Goal: Task Accomplishment & Management: Use online tool/utility

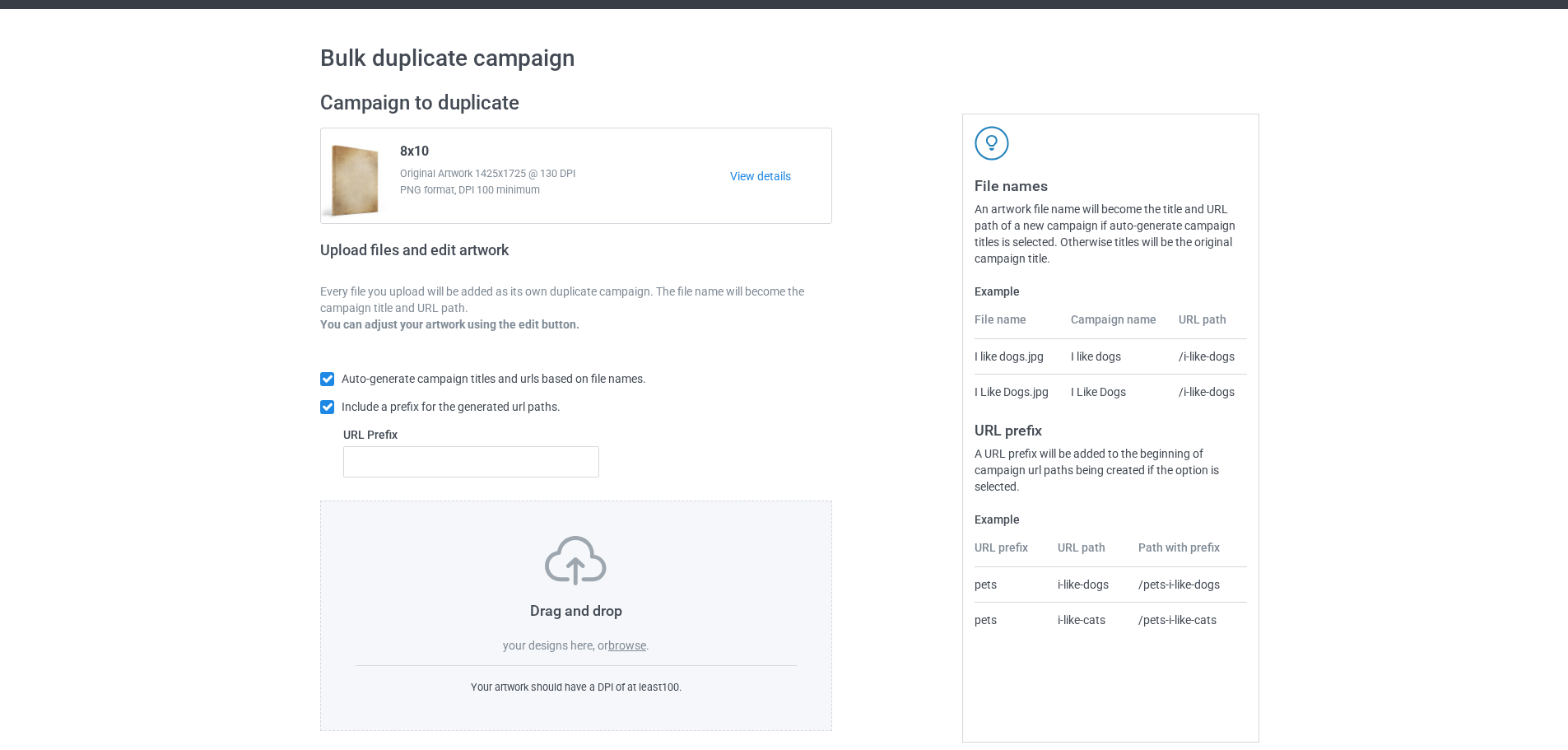
scroll to position [53, 0]
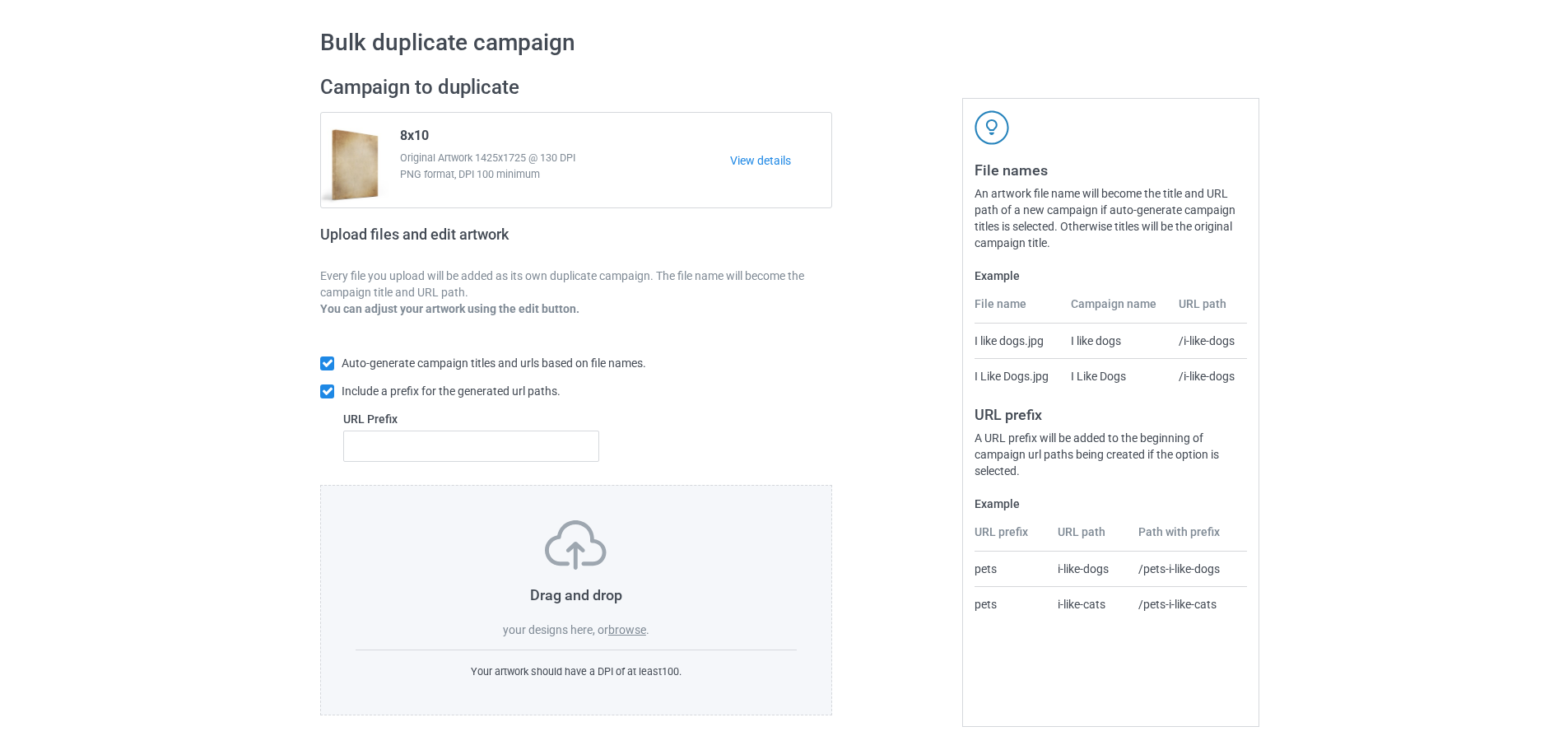
click at [644, 634] on label "browse" at bounding box center [627, 630] width 38 height 14
click at [0, 0] on input "browse" at bounding box center [0, 0] width 0 height 0
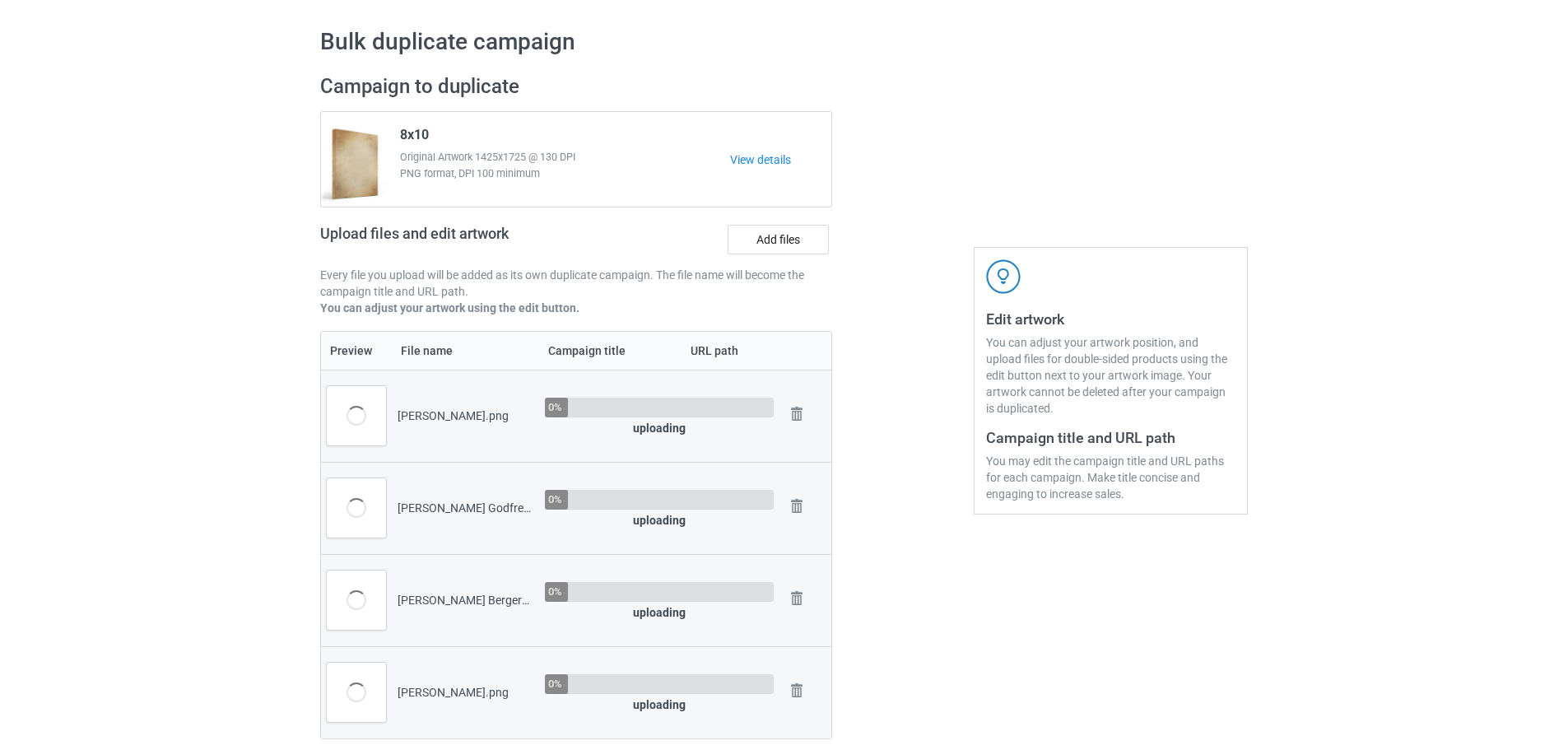
scroll to position [381, 0]
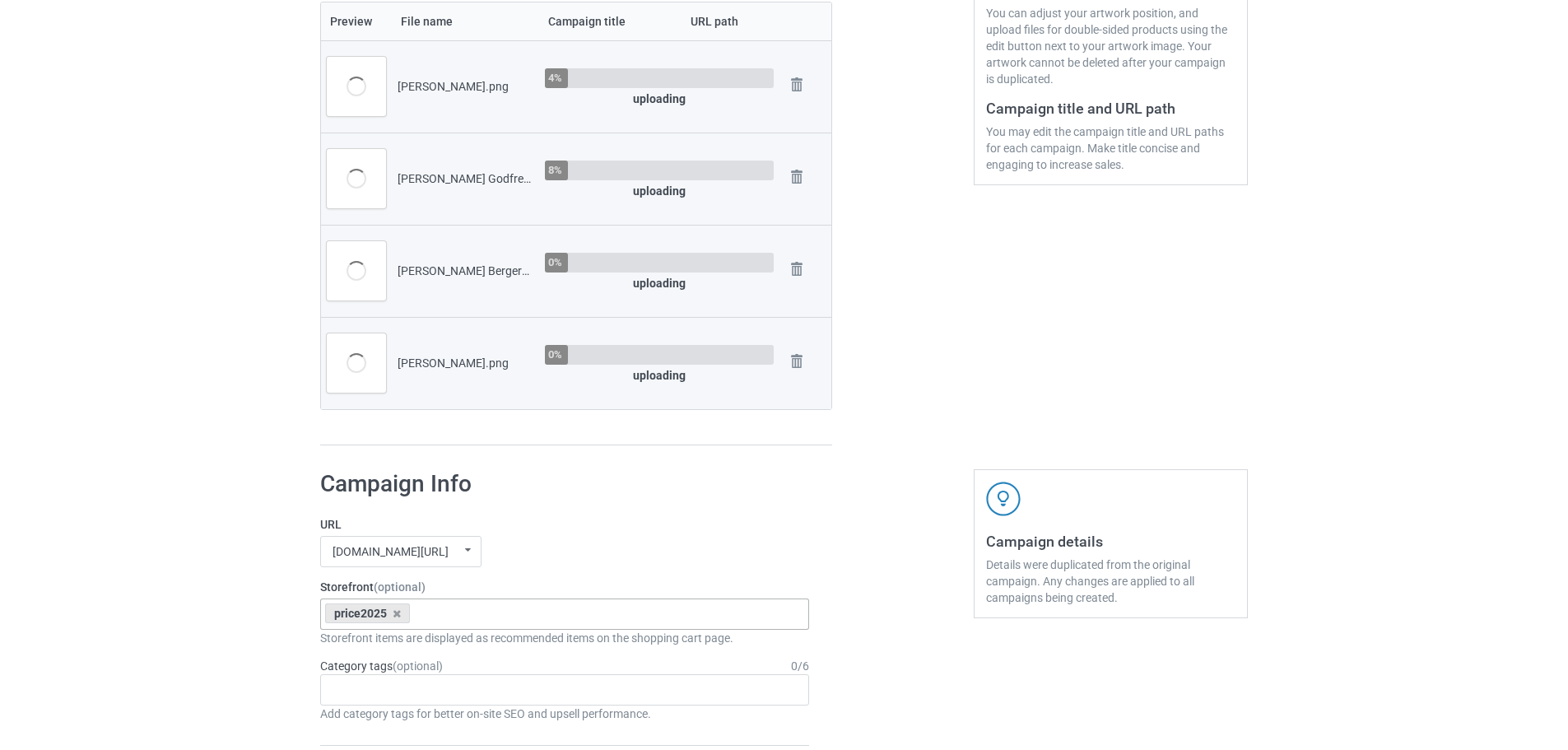
click at [389, 615] on div "price2025" at bounding box center [368, 613] width 85 height 20
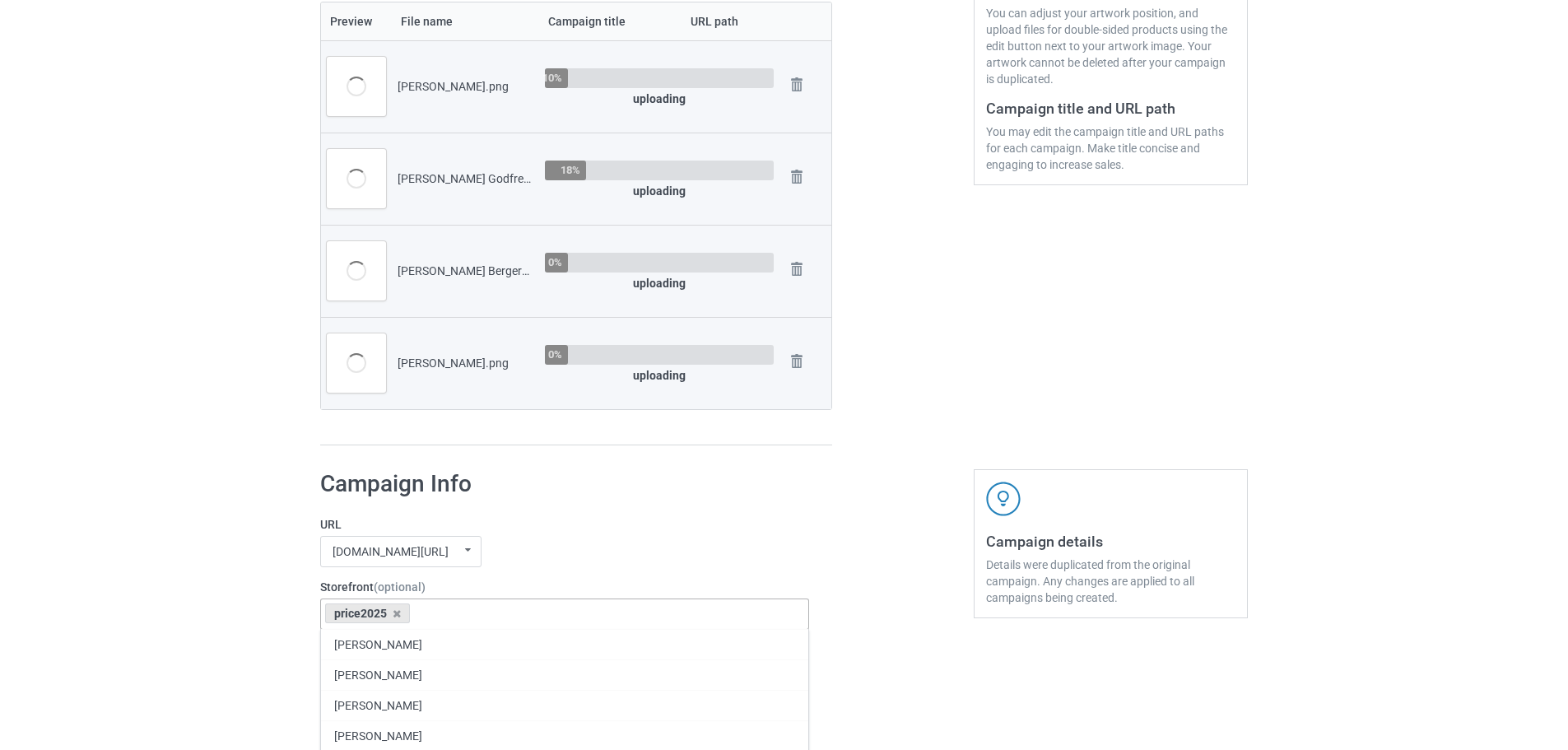
drag, startPoint x: 399, startPoint y: 616, endPoint x: 408, endPoint y: 615, distance: 9.1
click at [400, 616] on icon at bounding box center [396, 613] width 8 height 11
click at [567, 525] on label "URL" at bounding box center [565, 524] width 489 height 16
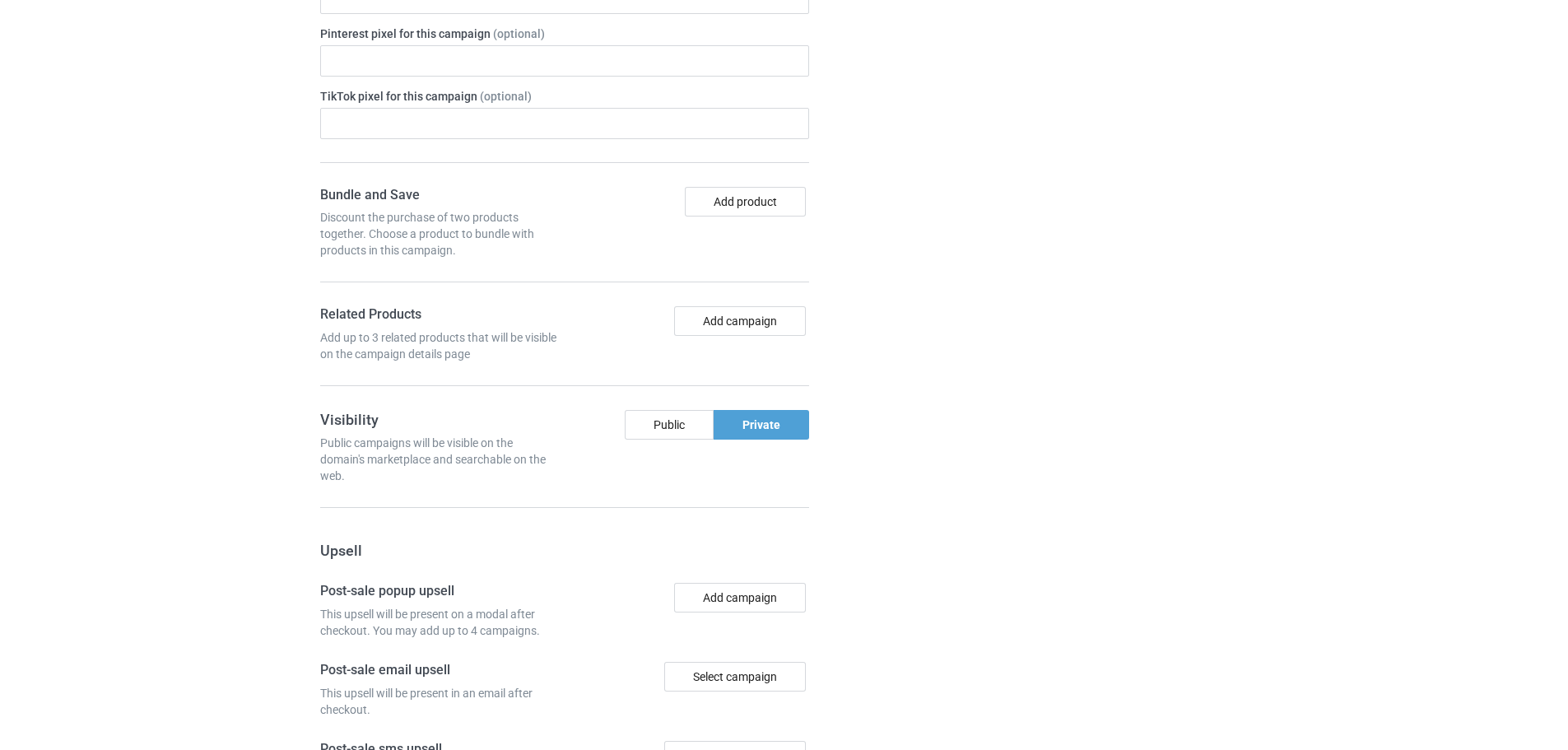
scroll to position [1622, 0]
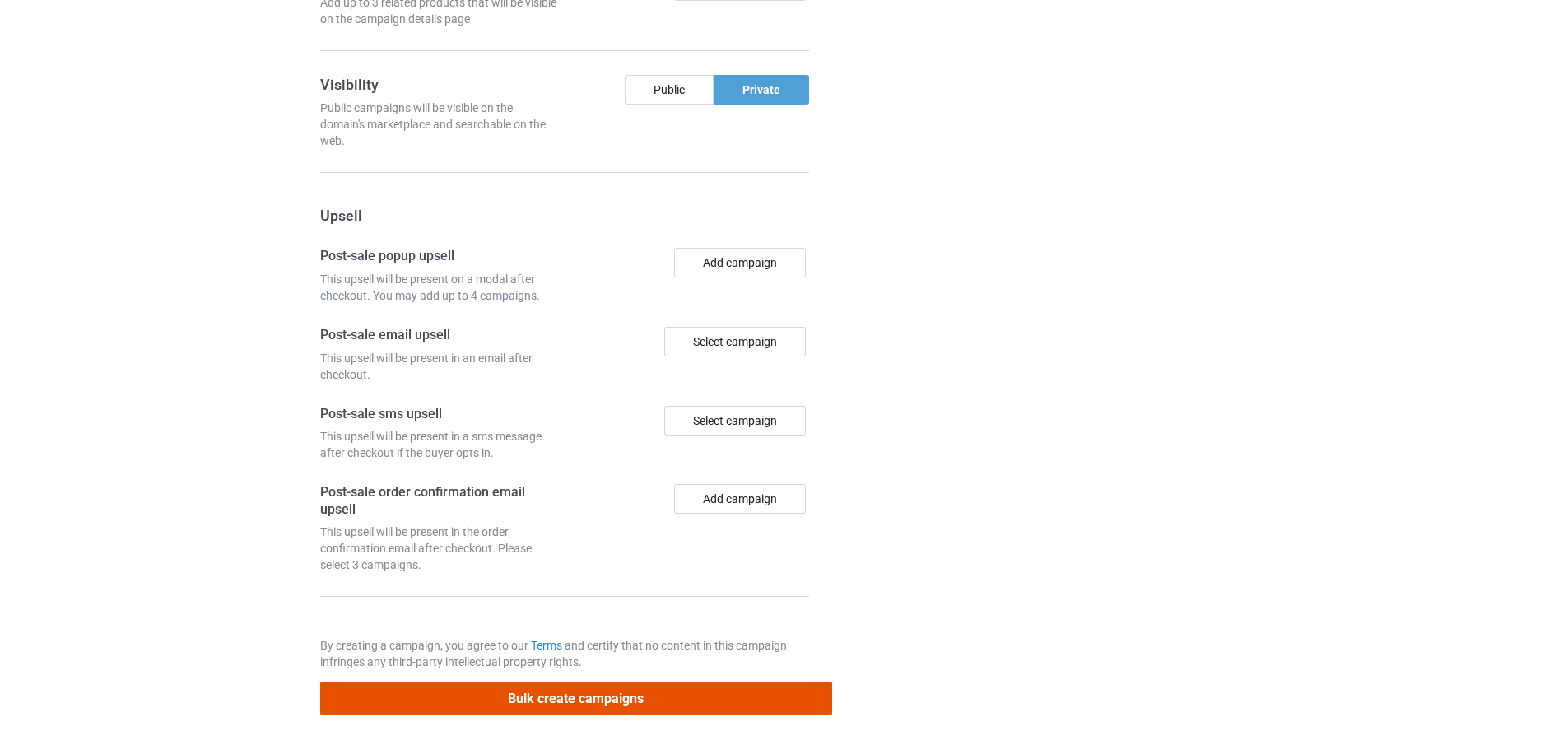
click at [614, 694] on button "Bulk create campaigns" at bounding box center [576, 697] width 512 height 34
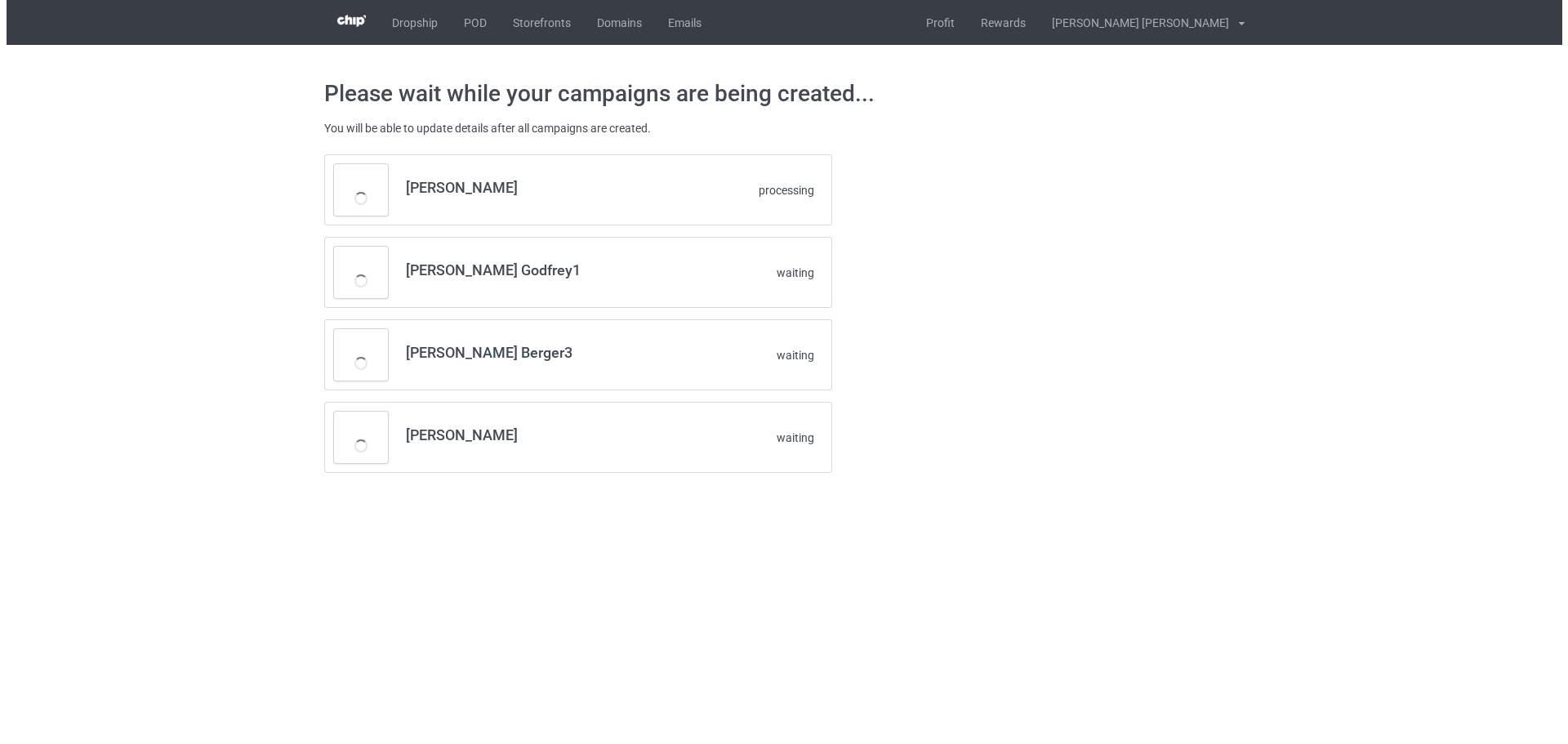
scroll to position [0, 0]
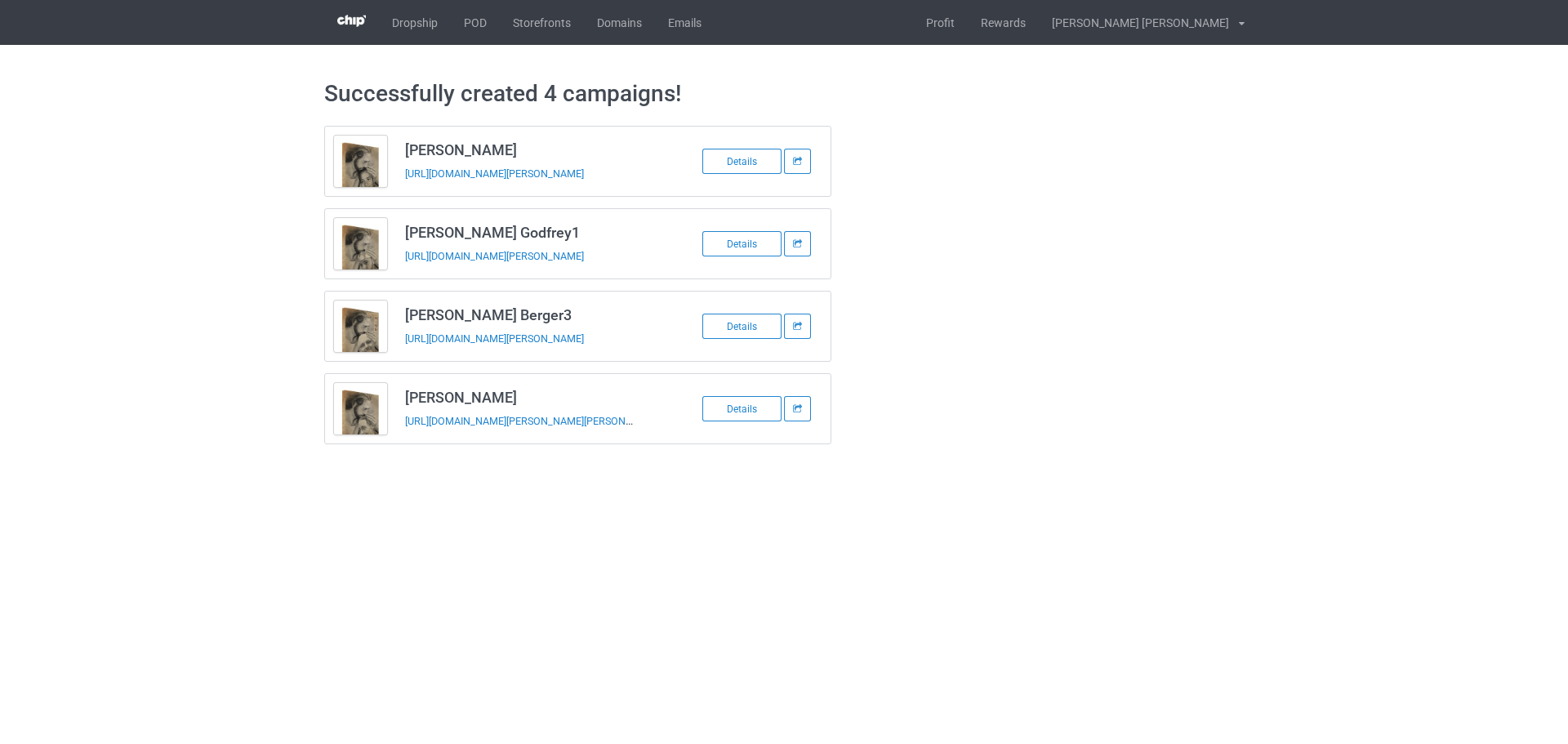
click at [405, 351] on td "Tanya Berger3 https://www.jmcanvas1.com/tanya-berger-3" at bounding box center [534, 325] width 276 height 69
copy tbody "Tanya Berger3"
click at [441, 146] on h3 "Evelin Martinez" at bounding box center [534, 149] width 258 height 19
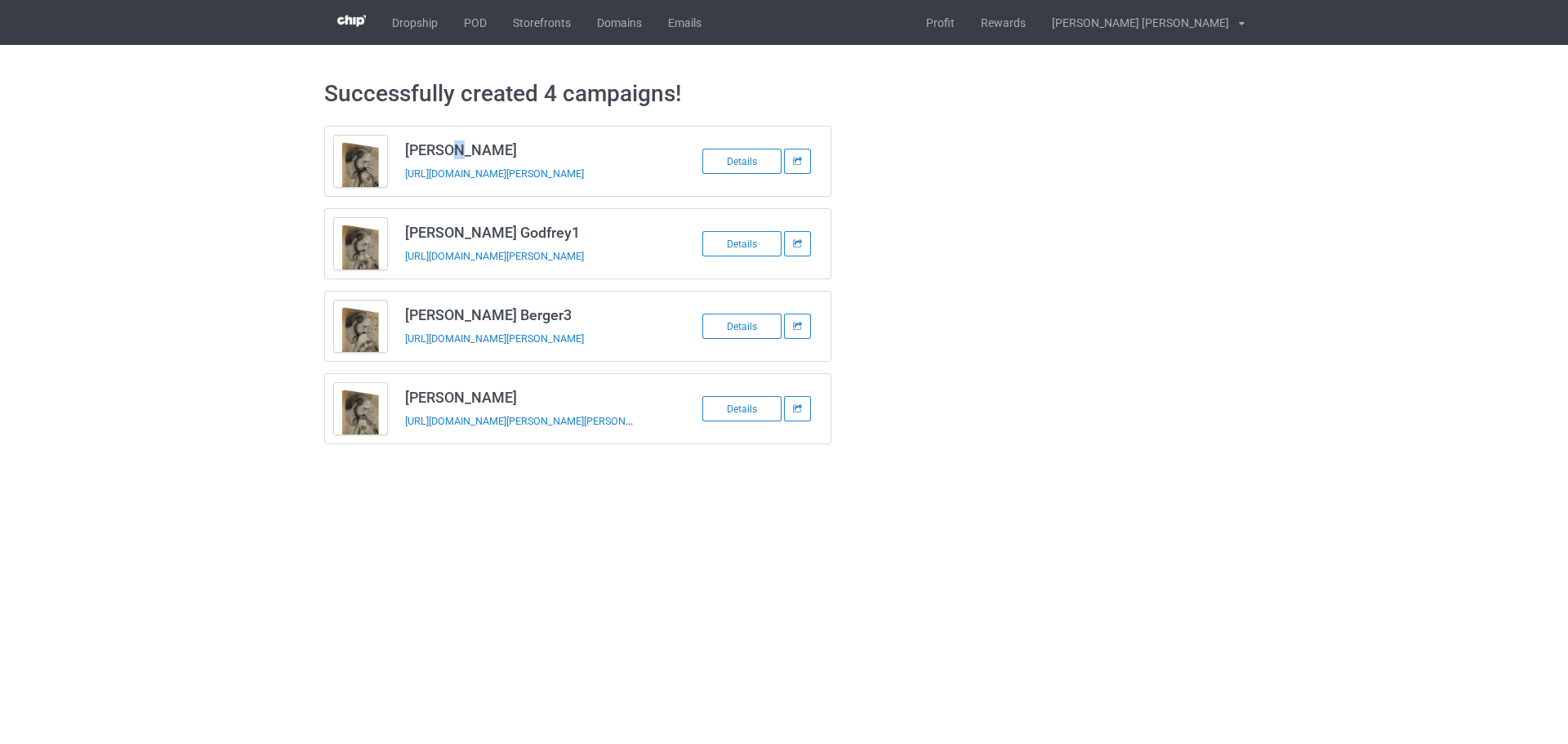
click at [441, 146] on h3 "Evelin Martinez" at bounding box center [534, 149] width 258 height 19
copy h3 "Evelin Martinez"
click at [397, 189] on td "Evelin Martinez https://www.jmcanvas1.com/evelin-martinez" at bounding box center [534, 161] width 276 height 69
click at [400, 188] on td "Evelin Martinez https://www.jmcanvas1.com/evelin-martinez" at bounding box center [534, 161] width 276 height 69
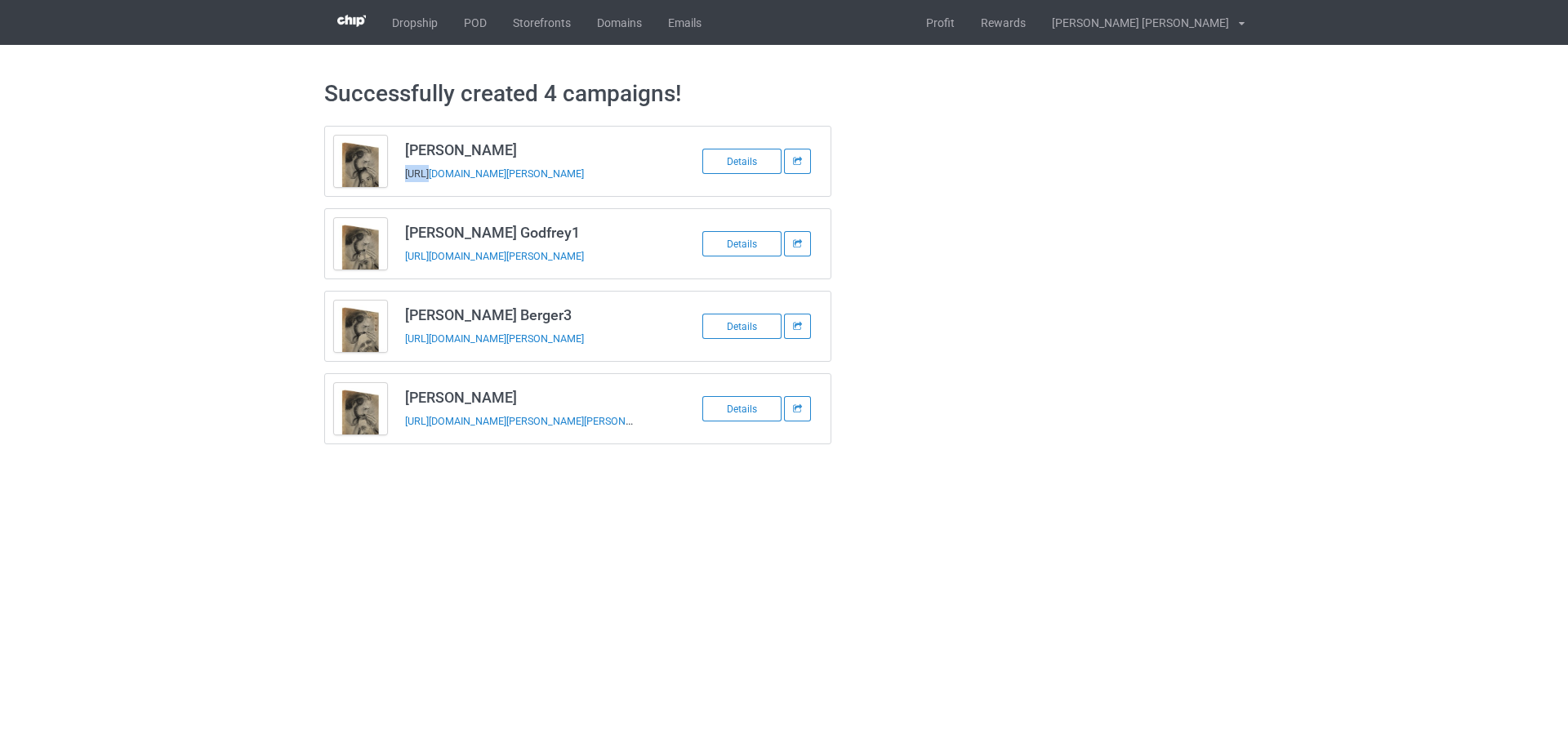
click at [400, 188] on td "Evelin Martinez https://www.jmcanvas1.com/evelin-martinez" at bounding box center [534, 161] width 276 height 69
copy tbody "Evelin Martinez"
drag, startPoint x: 404, startPoint y: 233, endPoint x: 518, endPoint y: 243, distance: 114.4
click at [518, 243] on td "Matthew Godfrey1 https://www.jmcanvas1.com/matthew-godfrey-1" at bounding box center [534, 244] width 276 height 69
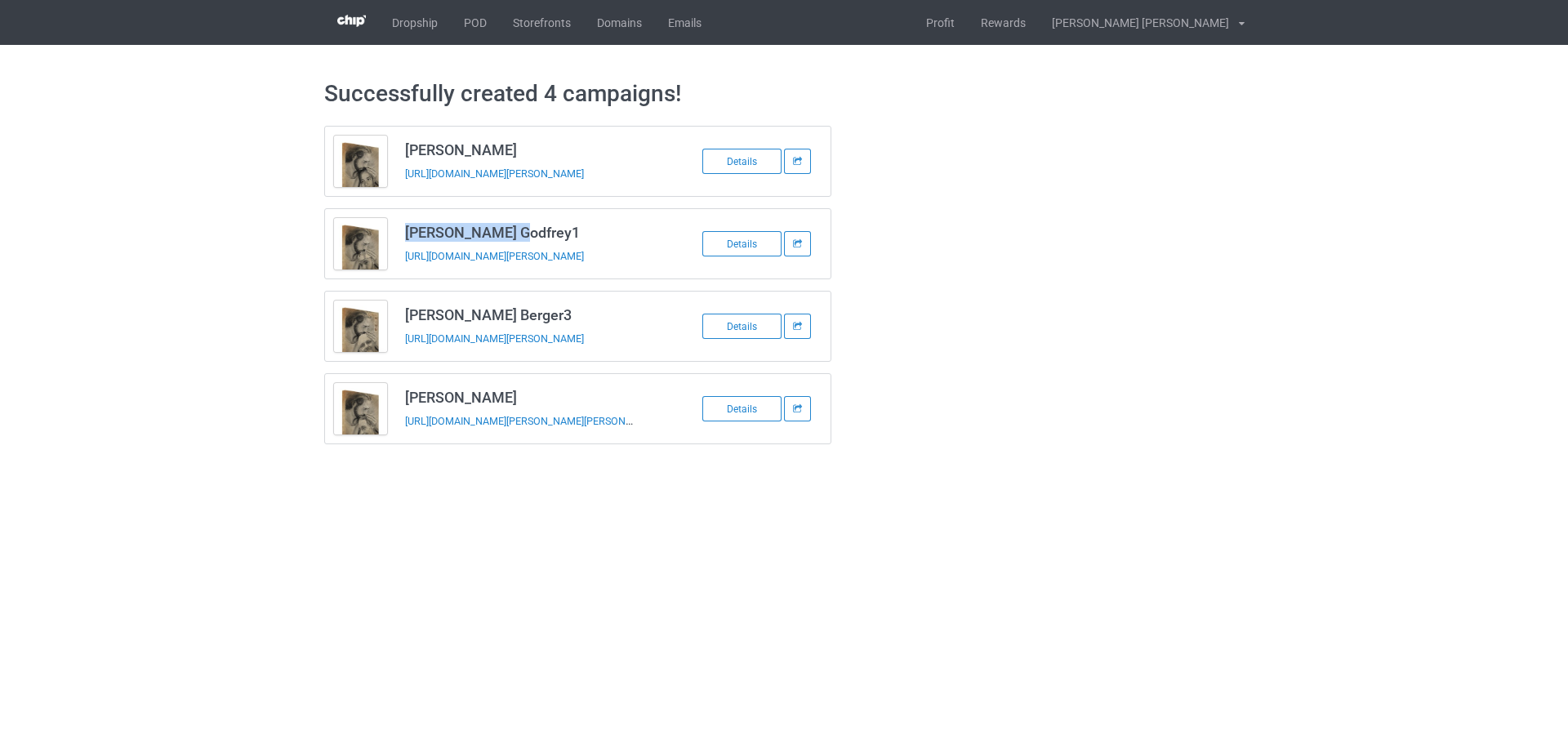
copy h3 "Matthew Godfrey"
click at [426, 269] on td "Matthew Godfrey1 https://www.jmcanvas1.com/matthew-godfrey-1" at bounding box center [534, 244] width 276 height 69
copy tbody "Matthew Godfrey1"
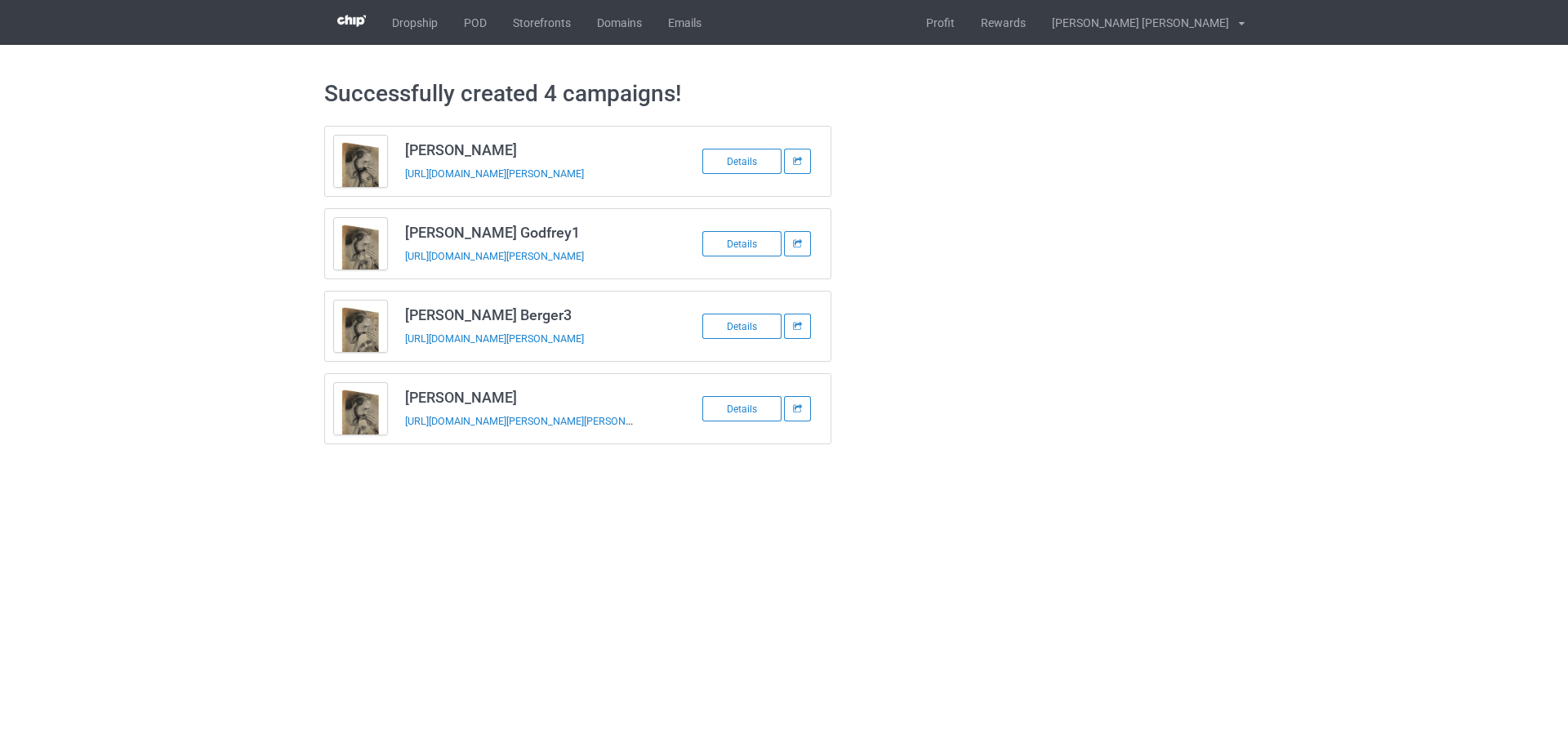
click at [425, 401] on h3 "Tricia M. Cornell" at bounding box center [534, 396] width 258 height 19
copy h3 "Tricia M. Cornell"
click at [434, 444] on div "Tricia M. Cornell https://www.jmcanvas1.com/tricia-m-cornell Details" at bounding box center [578, 408] width 508 height 71
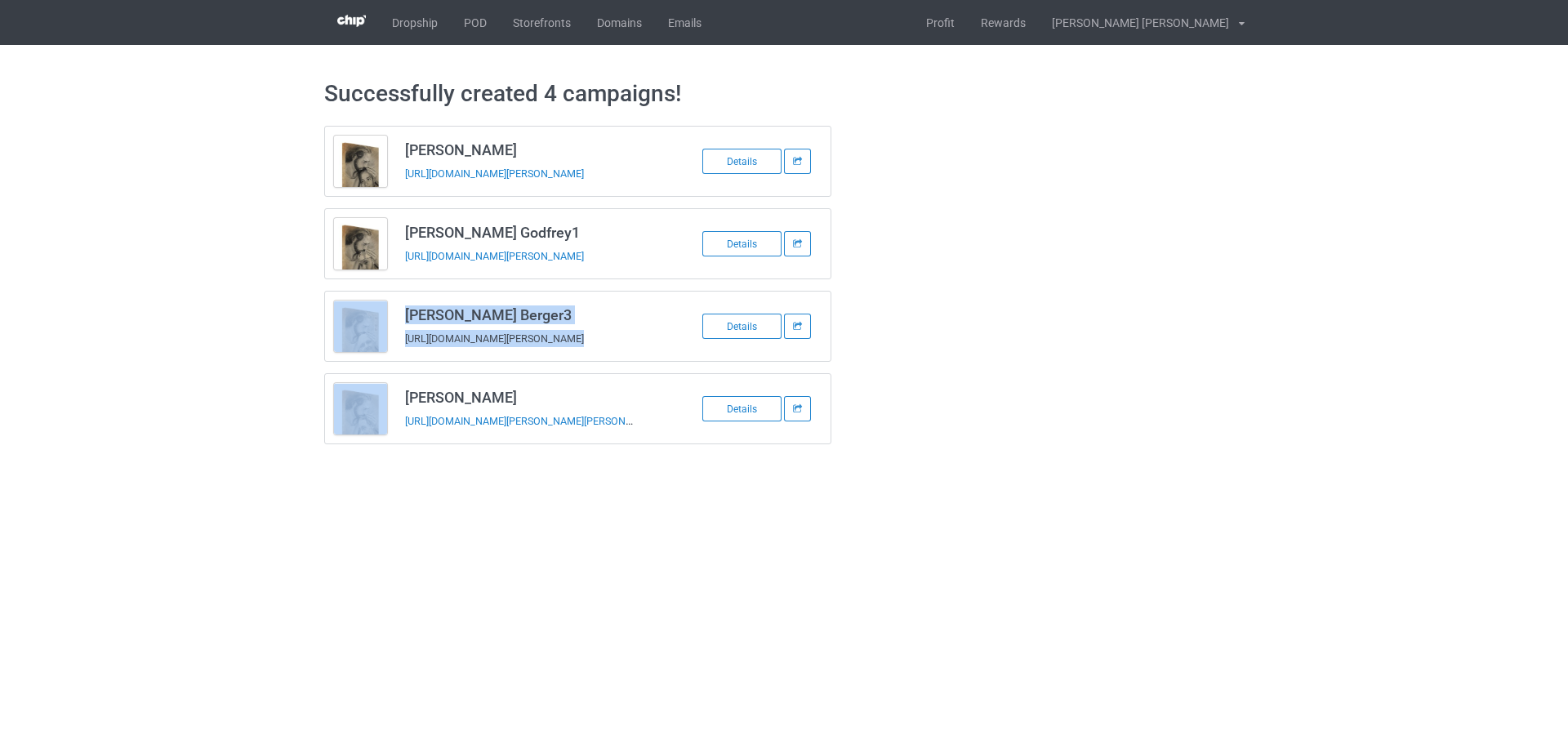
click at [435, 444] on div "Tricia M. Cornell https://www.jmcanvas1.com/tricia-m-cornell Details" at bounding box center [578, 408] width 508 height 71
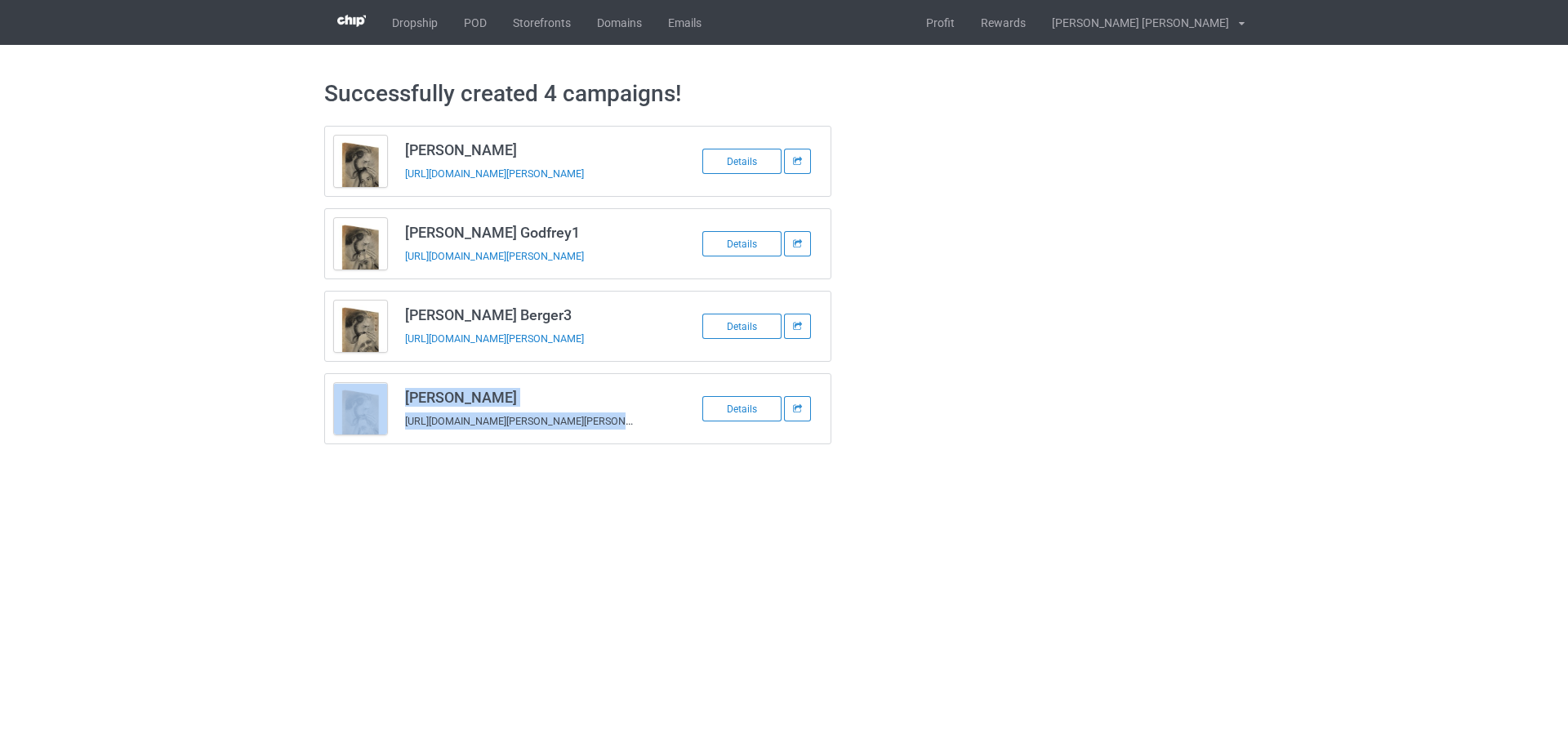
click at [435, 444] on div "Tricia M. Cornell https://www.jmcanvas1.com/tricia-m-cornell Details" at bounding box center [578, 408] width 508 height 71
click at [433, 462] on div "Successfully created 4 campaigns! Evelin Martinez https://www.jmcanvas1.com/eve…" at bounding box center [785, 261] width 921 height 433
click at [433, 439] on td "Tricia M. Cornell https://www.jmcanvas1.com/tricia-m-cornell" at bounding box center [534, 408] width 276 height 69
click at [412, 502] on body "Dropship POD Storefronts Domains Emails Profit Rewards Hoang Cong Kien Settings…" at bounding box center [784, 372] width 1568 height 744
click at [431, 438] on td "Tricia M. Cornell https://www.jmcanvas1.com/tricia-m-cornell" at bounding box center [534, 408] width 276 height 69
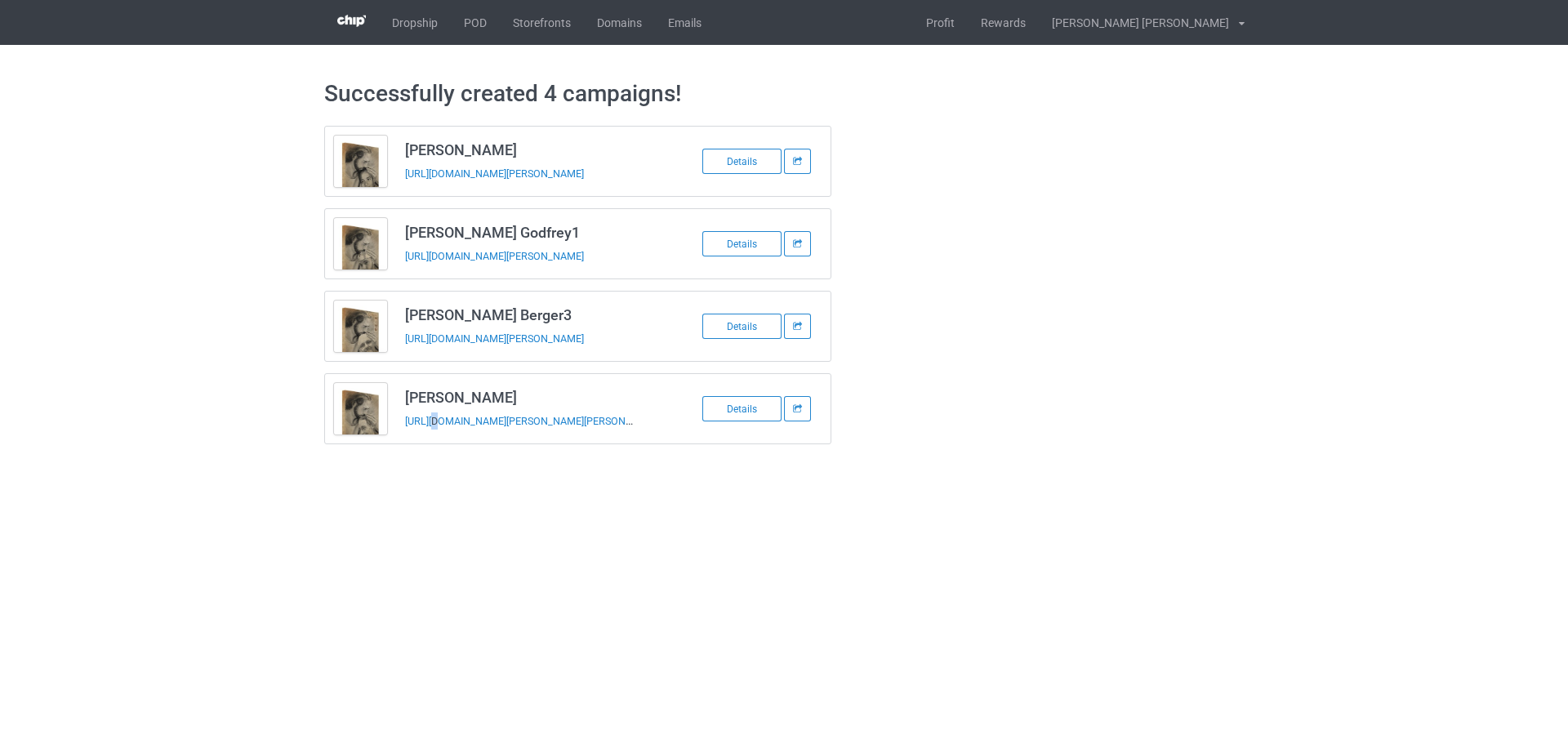
click at [431, 438] on td "Tricia M. Cornell https://www.jmcanvas1.com/tricia-m-cornell" at bounding box center [534, 408] width 276 height 69
copy tbody "Tricia M. Cornell"
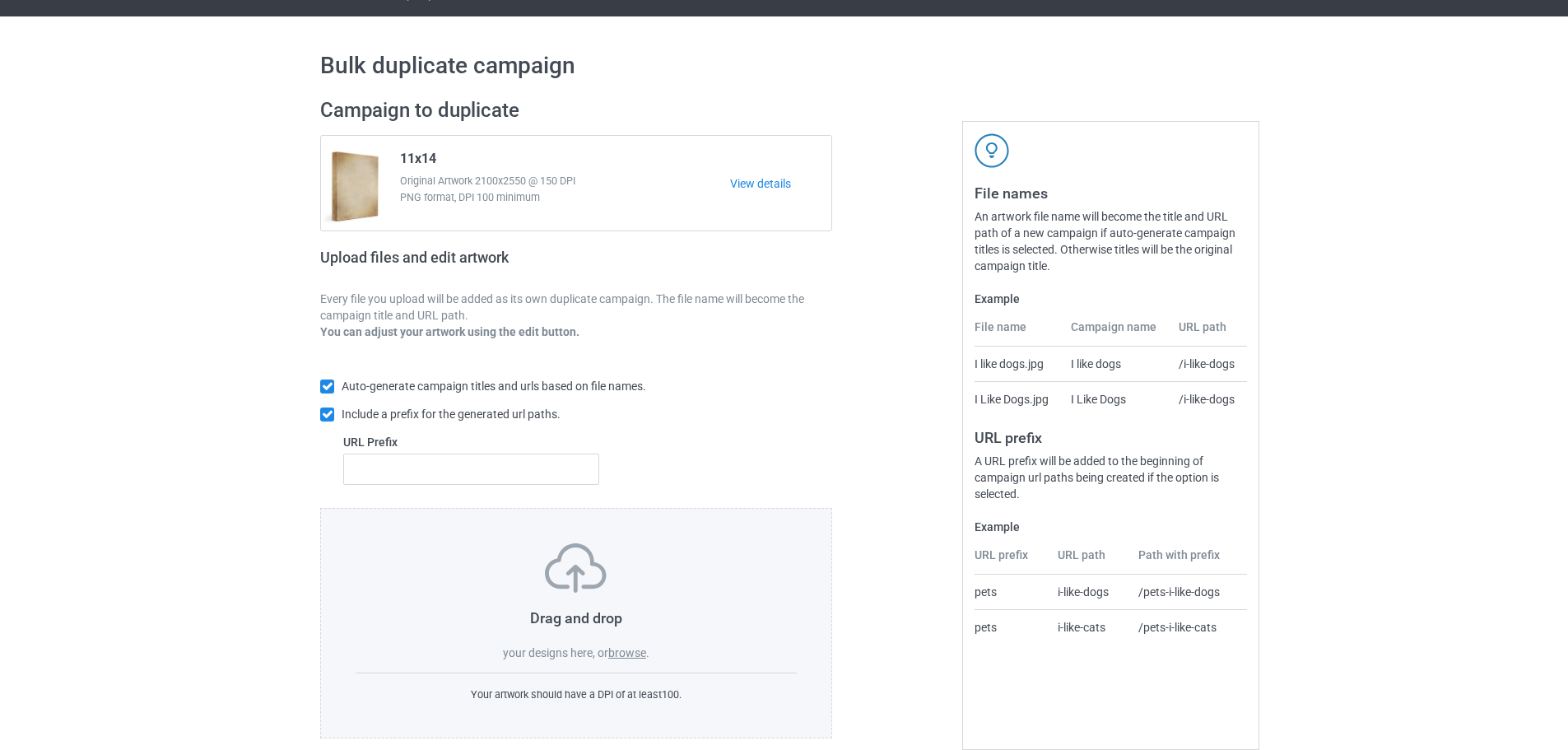
scroll to position [53, 0]
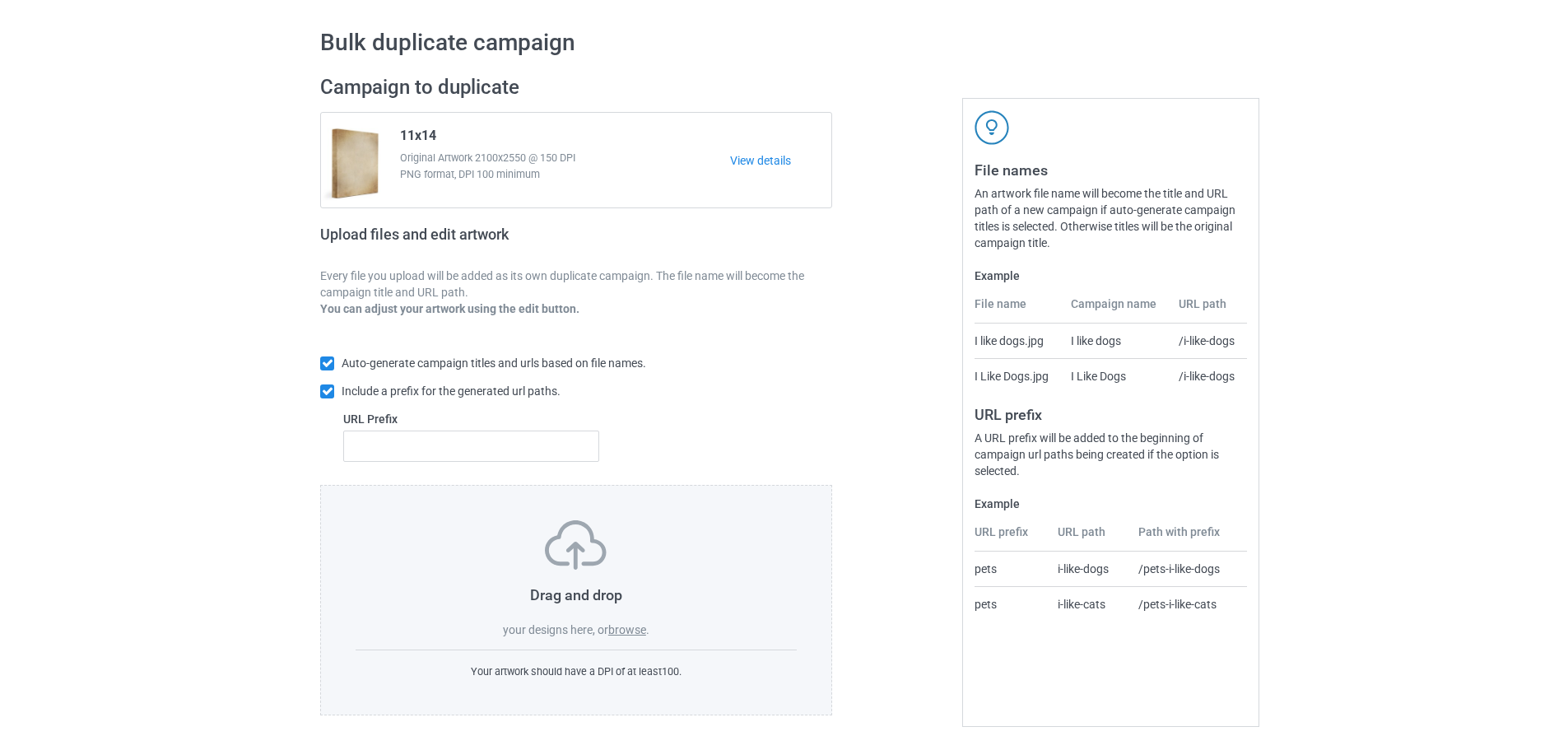
click at [643, 627] on label "browse" at bounding box center [627, 630] width 38 height 14
click at [0, 0] on input "browse" at bounding box center [0, 0] width 0 height 0
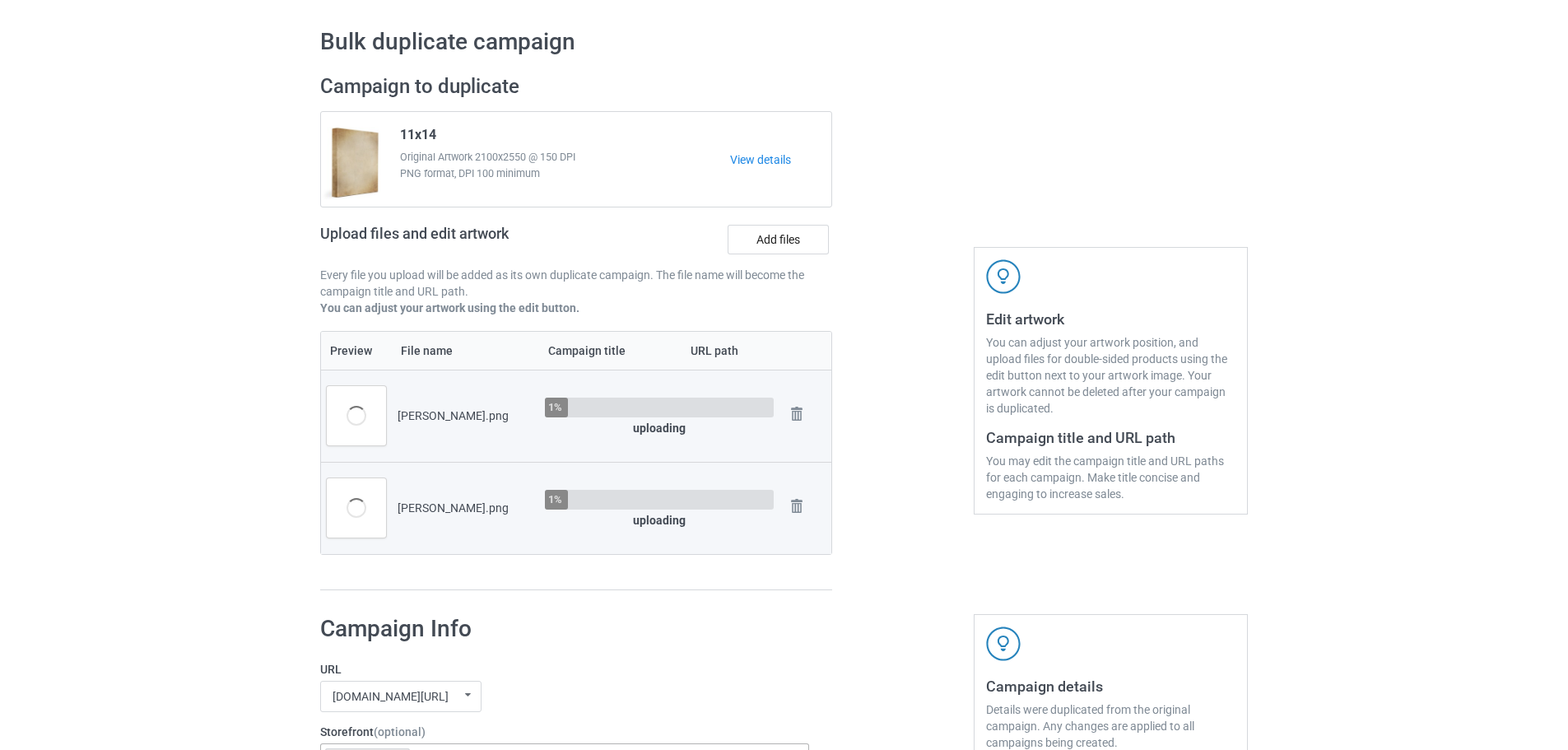
scroll to position [381, 0]
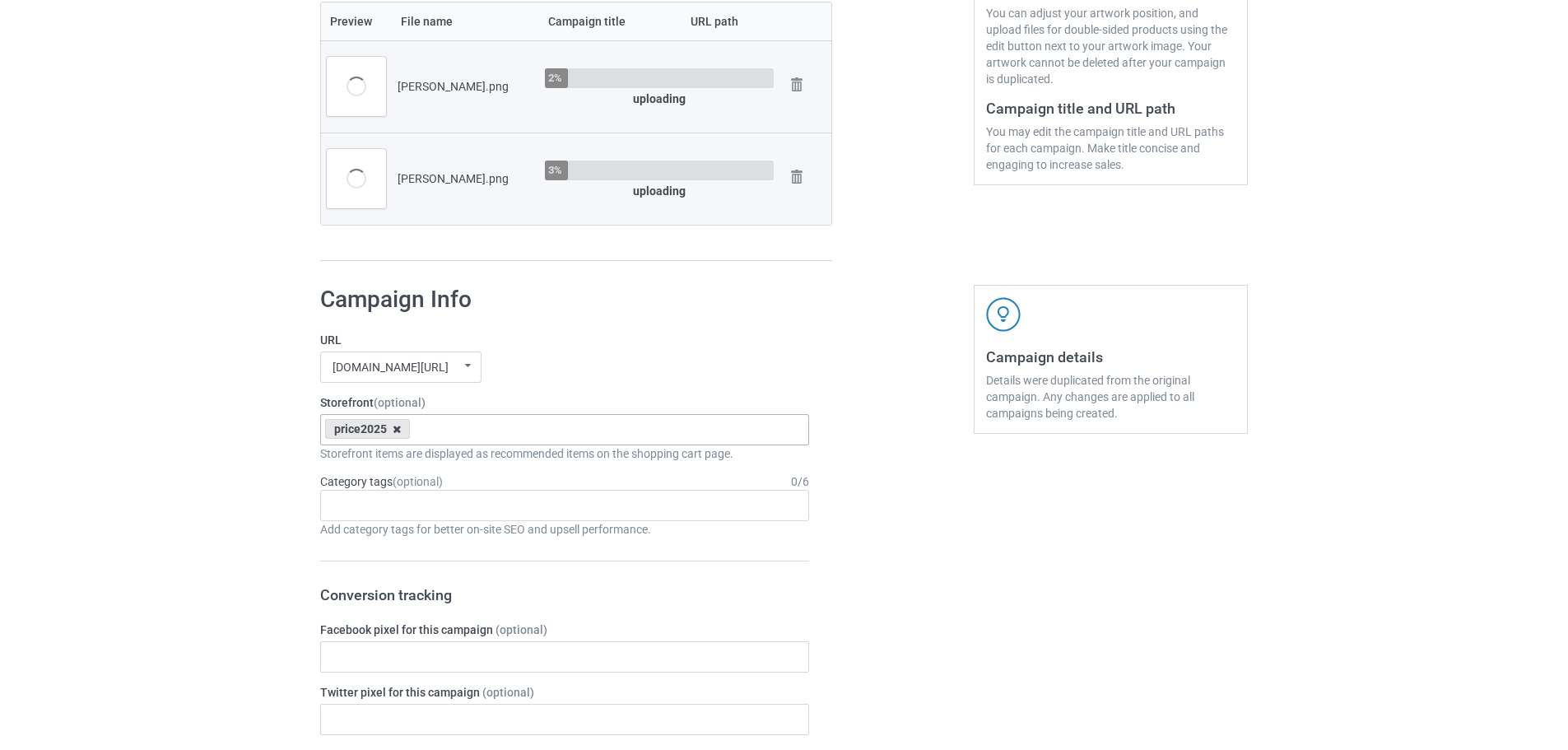
click at [398, 430] on icon at bounding box center [396, 429] width 8 height 11
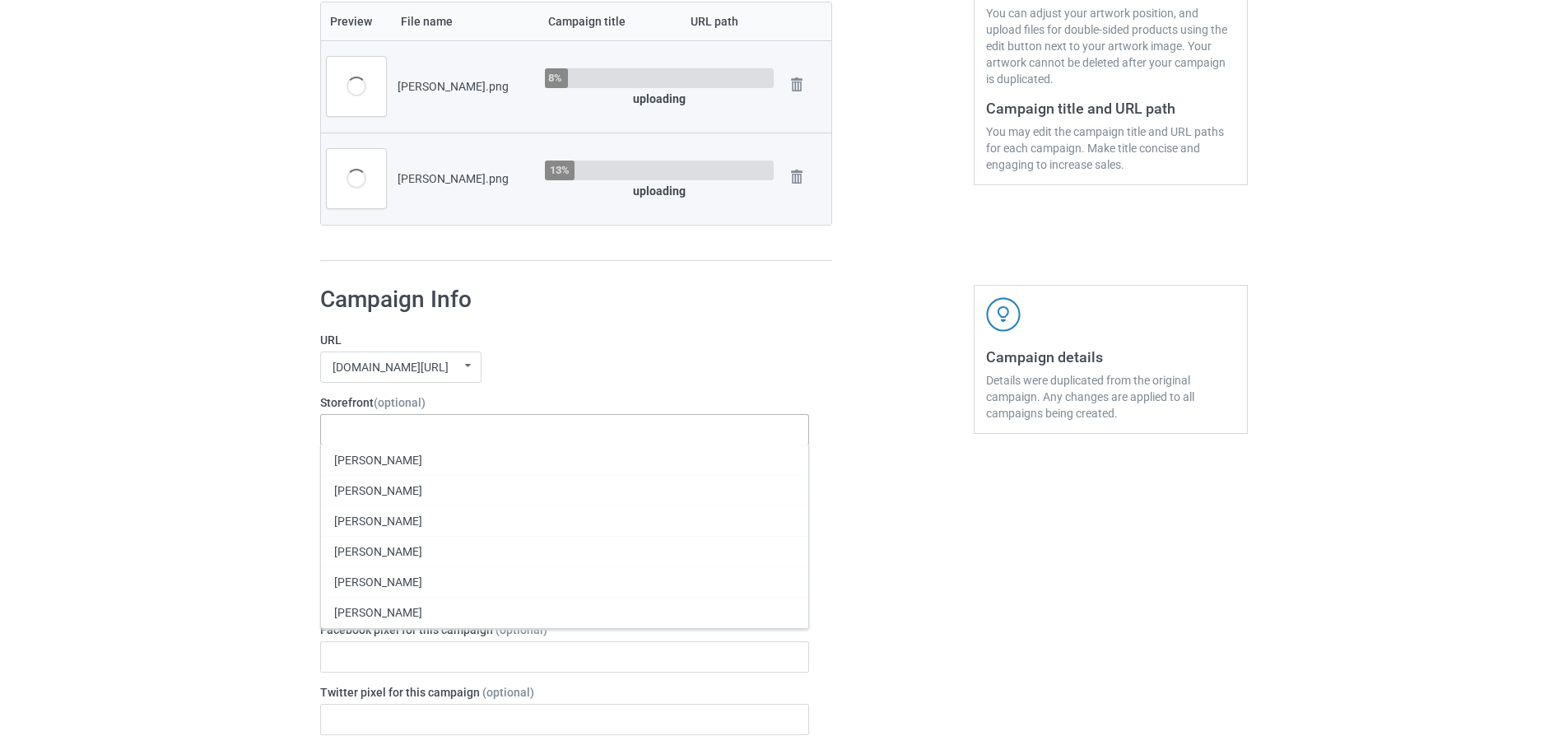
click at [573, 347] on label "URL" at bounding box center [565, 340] width 489 height 16
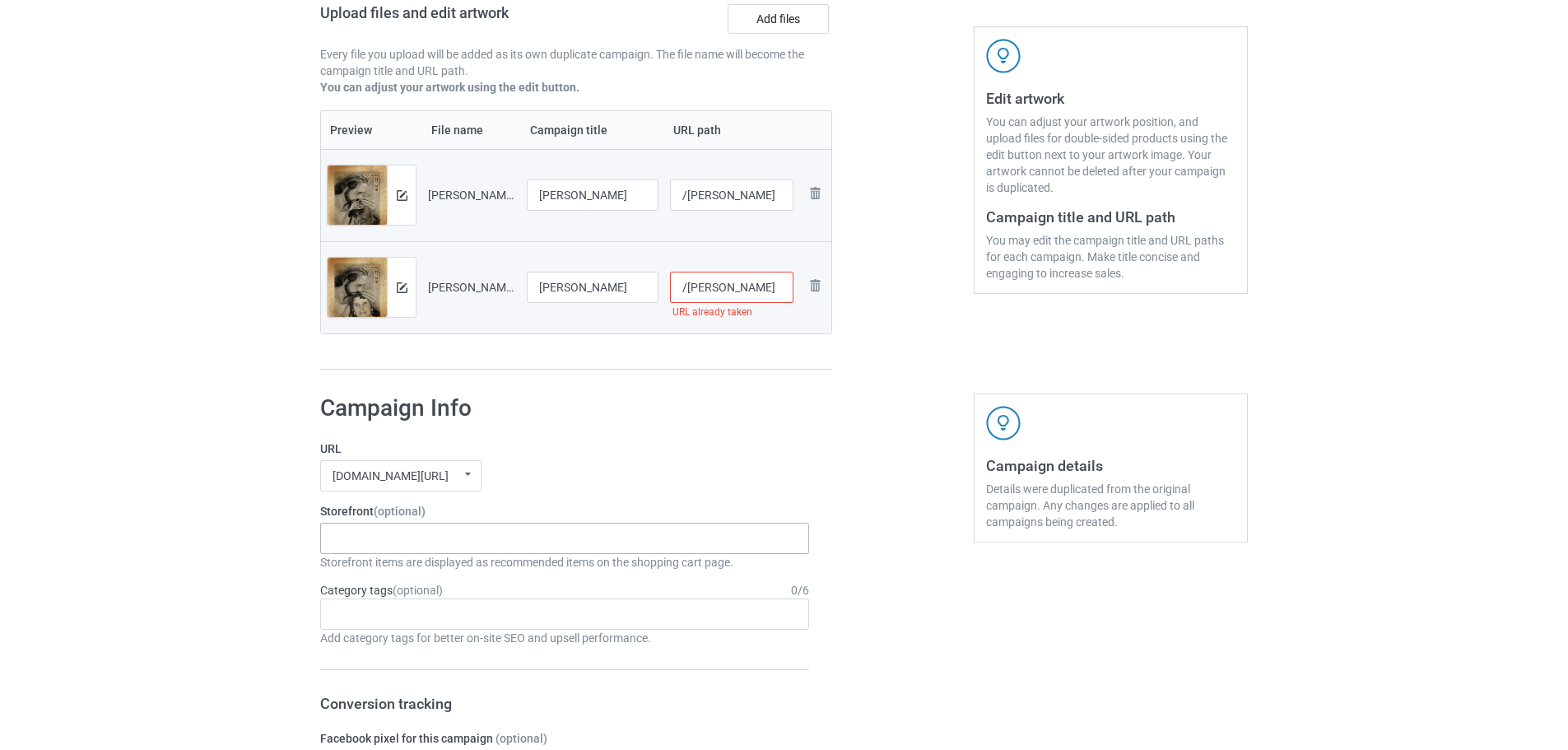
scroll to position [300, 0]
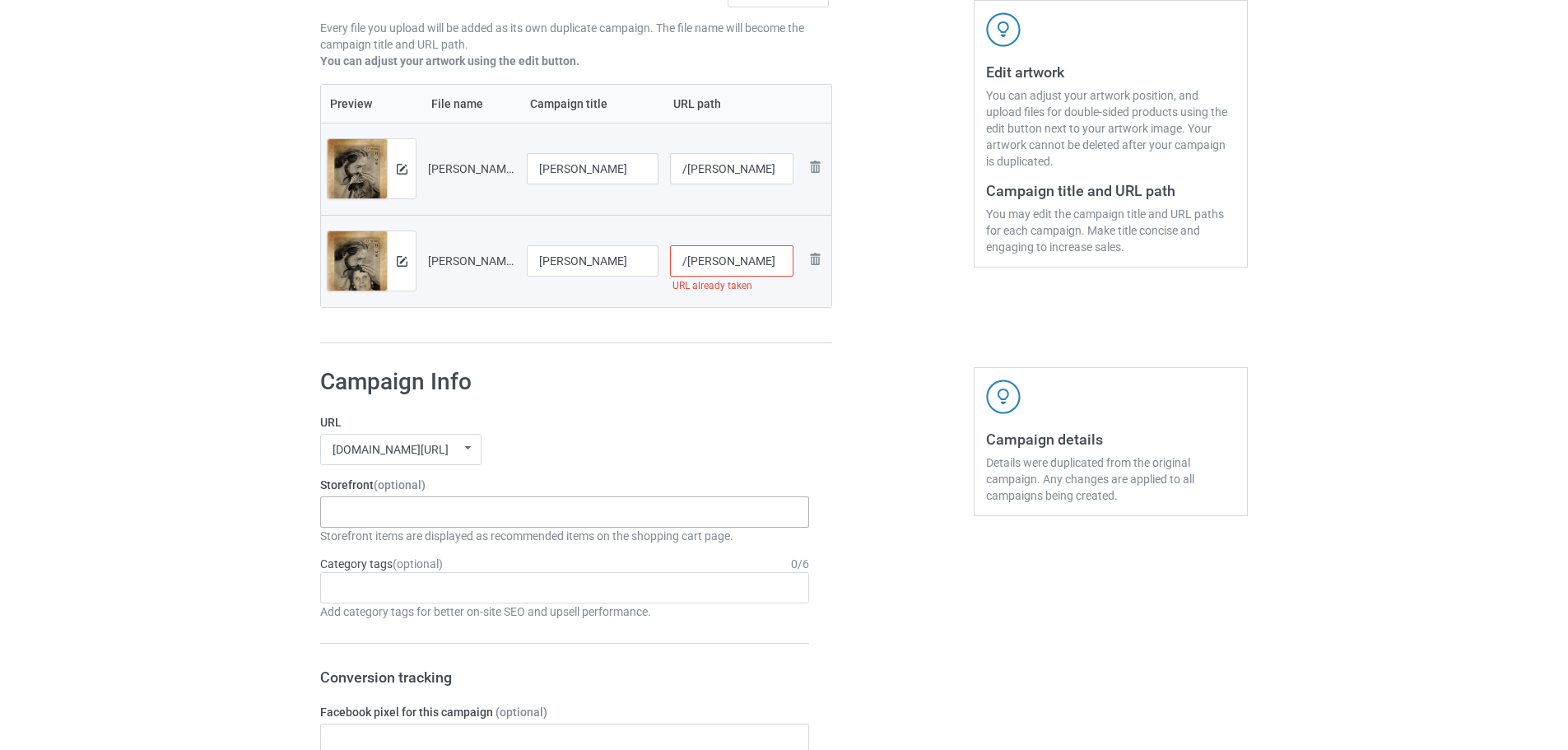
click at [776, 264] on input "/lisa-hernandez" at bounding box center [731, 261] width 124 height 32
type input "/lisa-hernandez3"
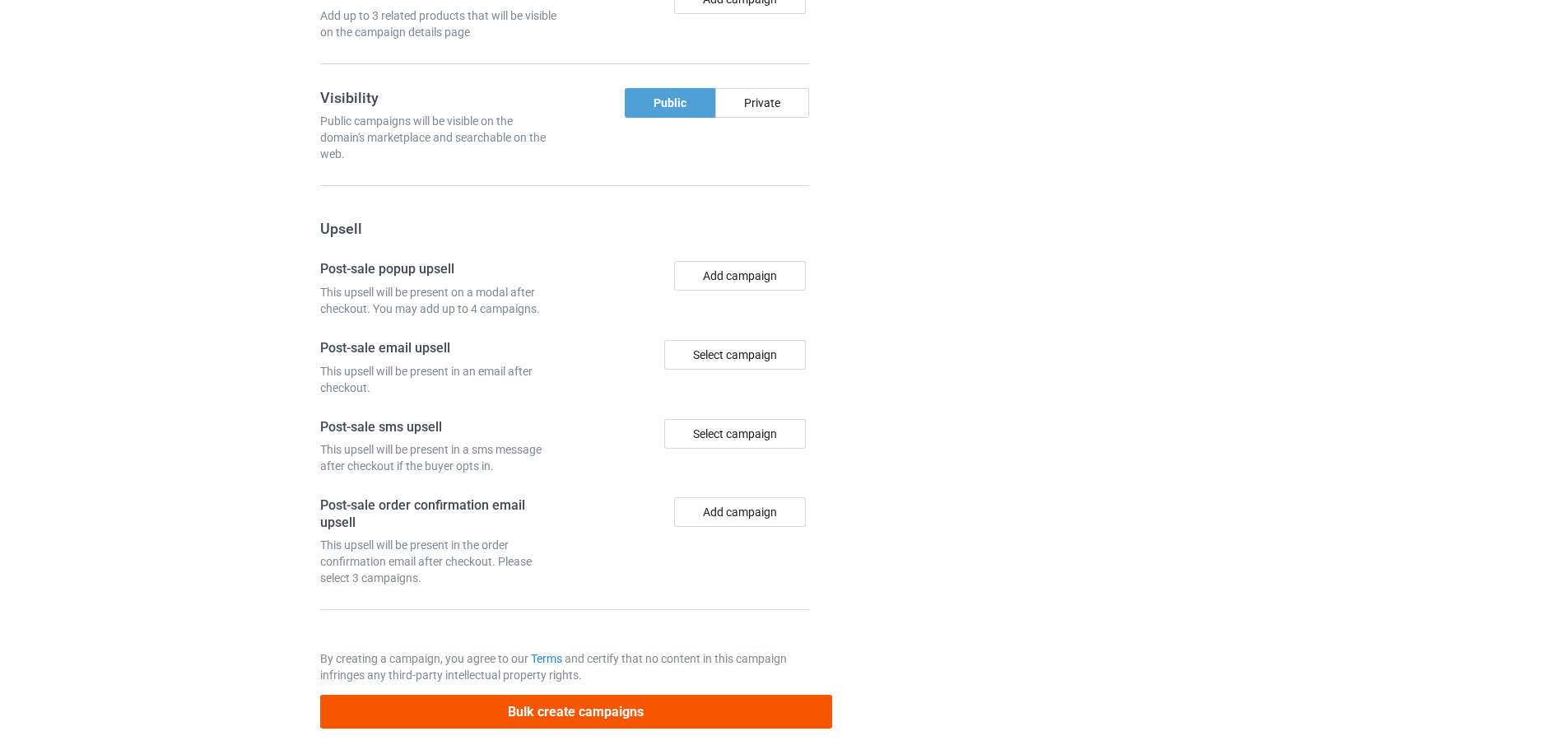
scroll to position [1438, 0]
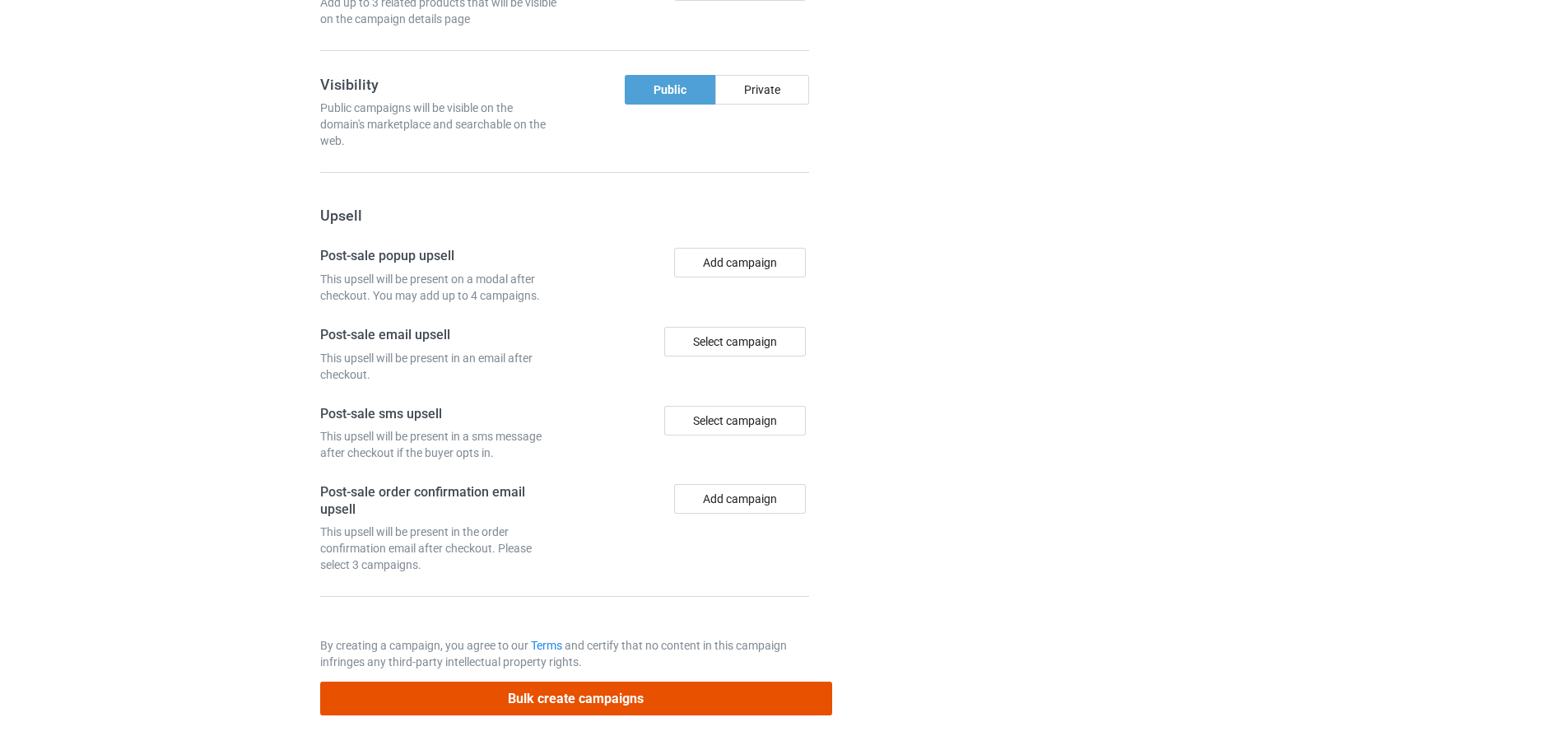
click at [696, 699] on button "Bulk create campaigns" at bounding box center [576, 697] width 512 height 34
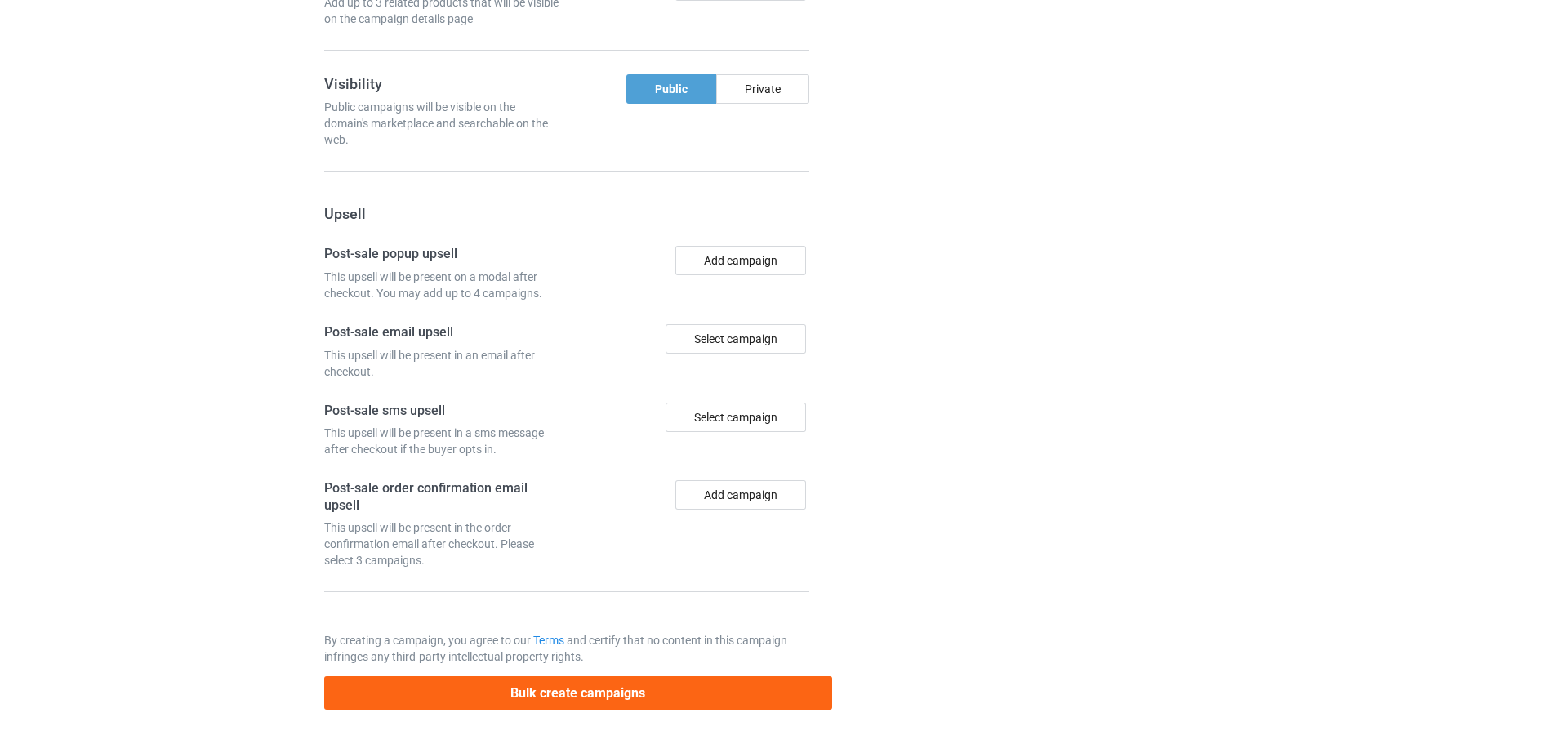
scroll to position [0, 0]
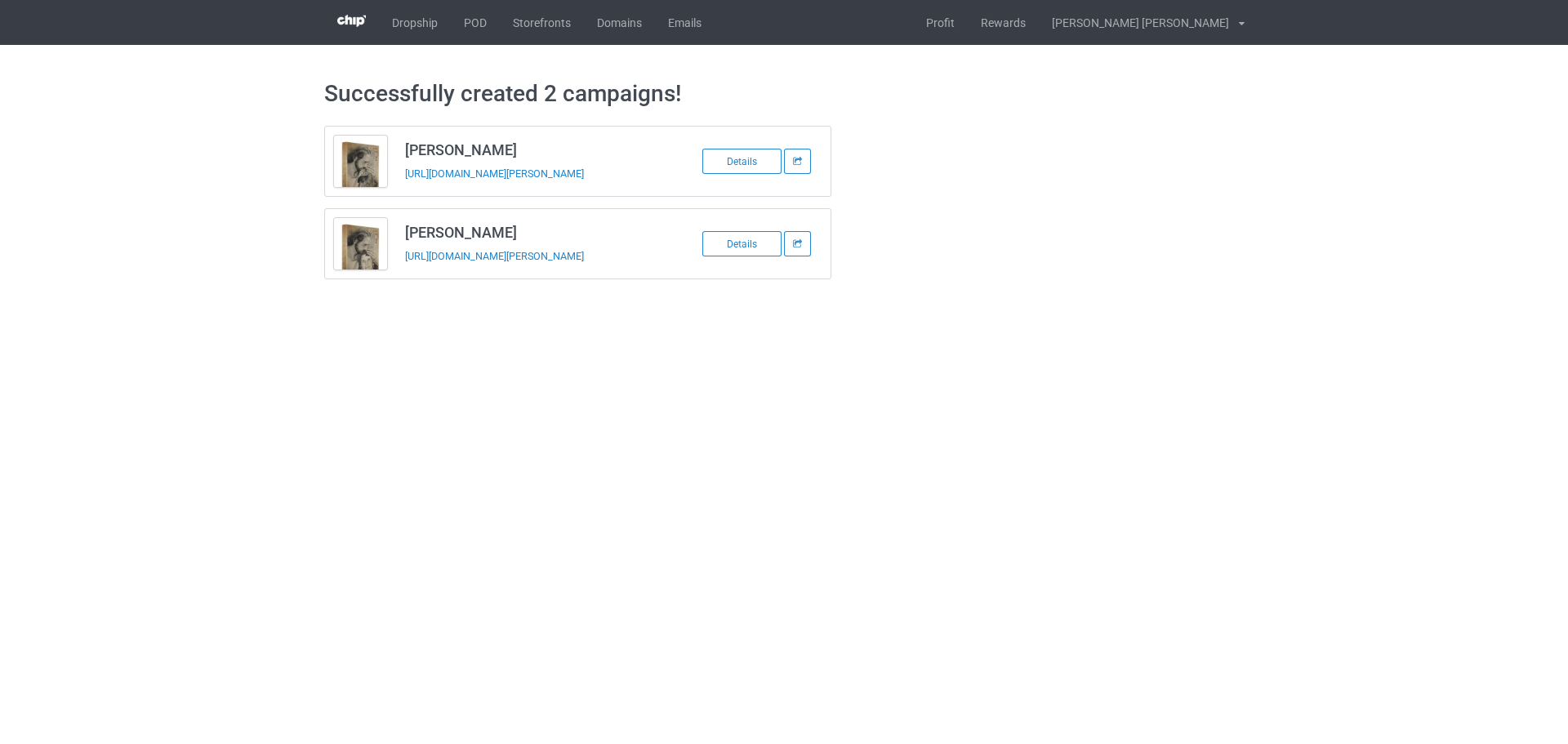
click at [482, 141] on h3 "Bridget Shifflett Baugher" at bounding box center [534, 149] width 258 height 19
copy h3 "Bridget Shifflett Baugher"
click at [414, 186] on td "Bridget Shifflett Baugher https://www.jmcanvas1.com/bridget-shifflett-baugher" at bounding box center [534, 161] width 276 height 69
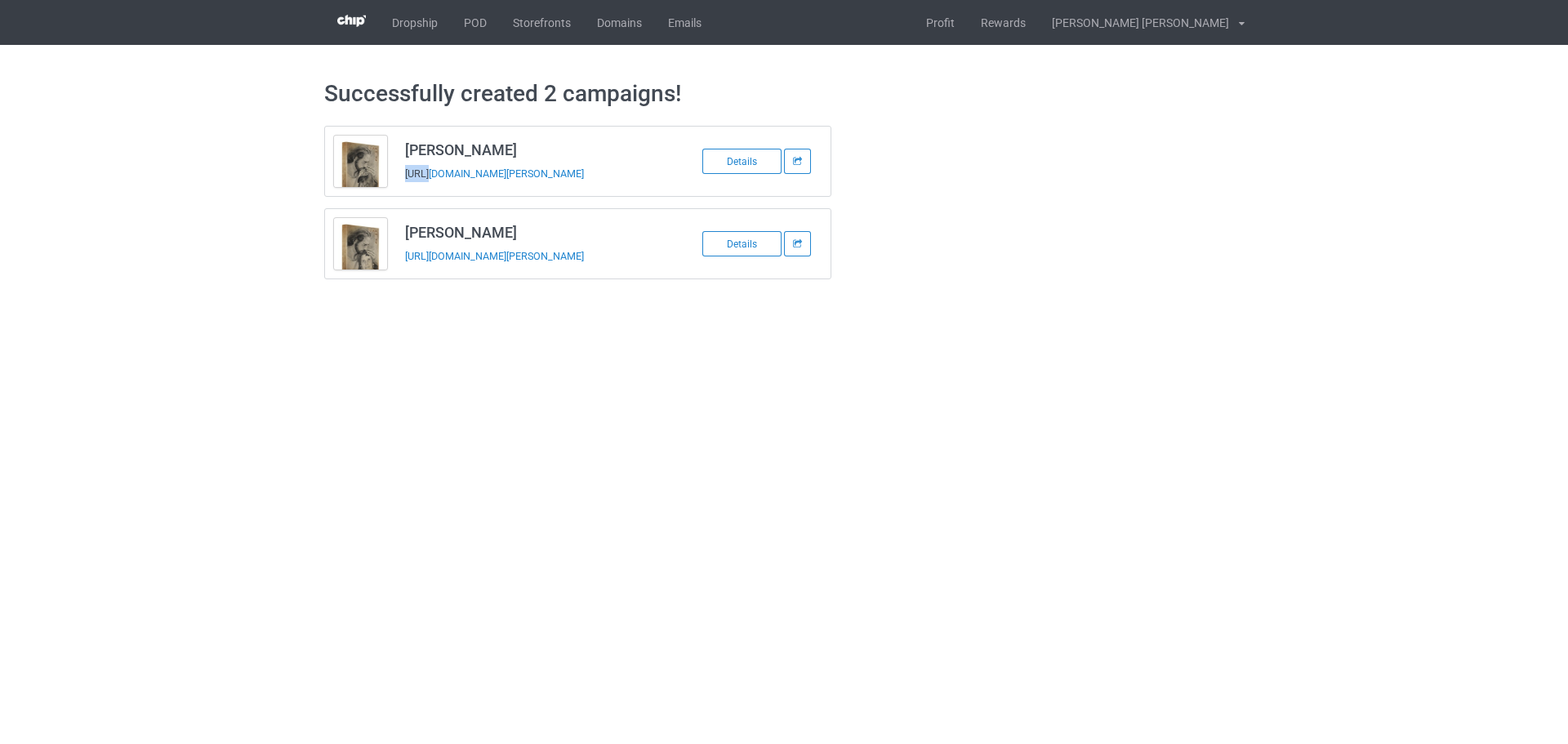
click at [414, 186] on td "Bridget Shifflett Baugher https://www.jmcanvas1.com/bridget-shifflett-baugher" at bounding box center [534, 161] width 276 height 69
copy tbody "Bridget Shifflett Baugher"
click at [485, 240] on h3 "Lisa Hernandez" at bounding box center [534, 232] width 258 height 19
click at [484, 240] on h3 "Lisa Hernandez" at bounding box center [534, 232] width 258 height 19
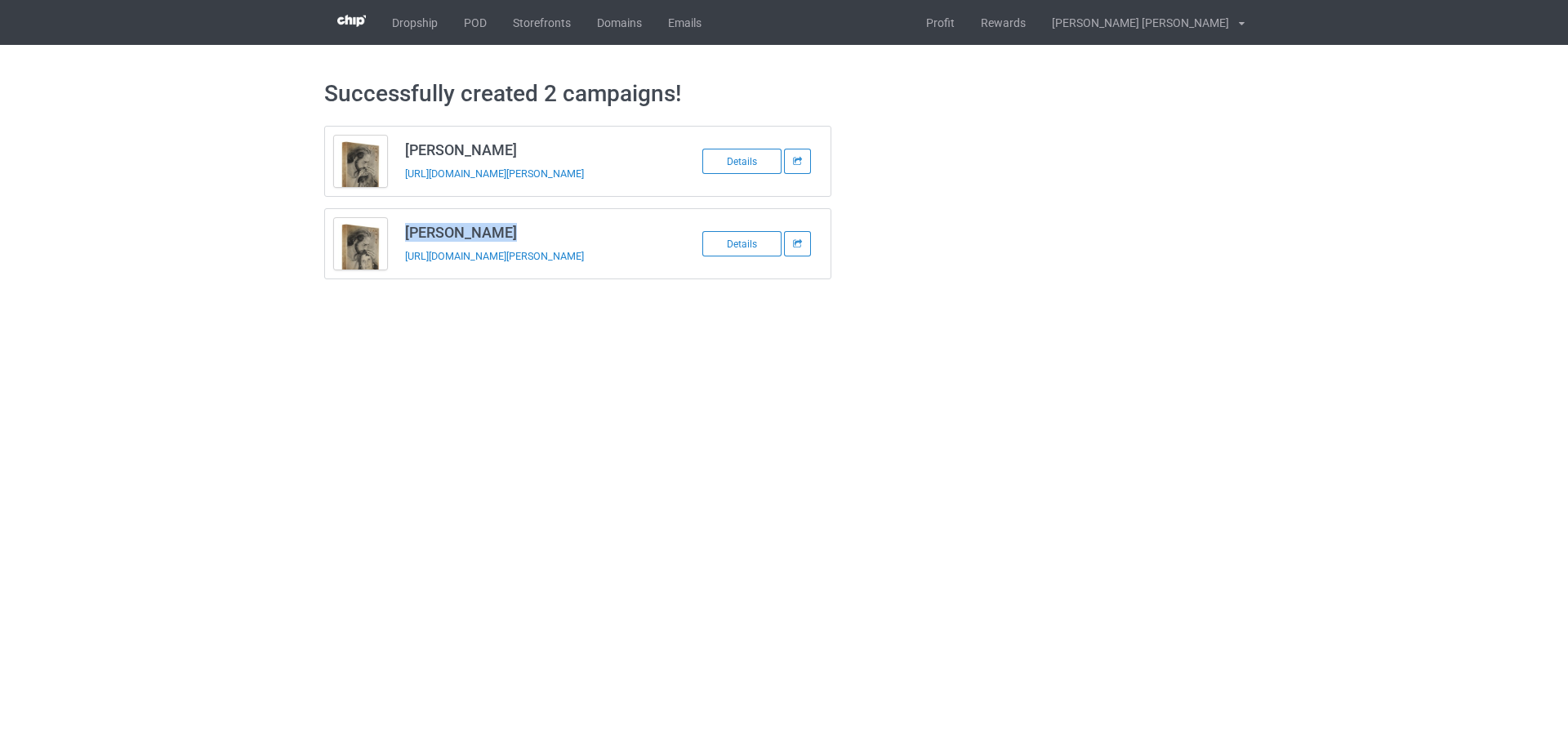
click at [484, 240] on h3 "Lisa Hernandez" at bounding box center [534, 232] width 258 height 19
copy h3 "Lisa Hernandez"
click at [442, 264] on div "https://www.jmcanvas1.com/lisa-hernandez3" at bounding box center [520, 255] width 228 height 17
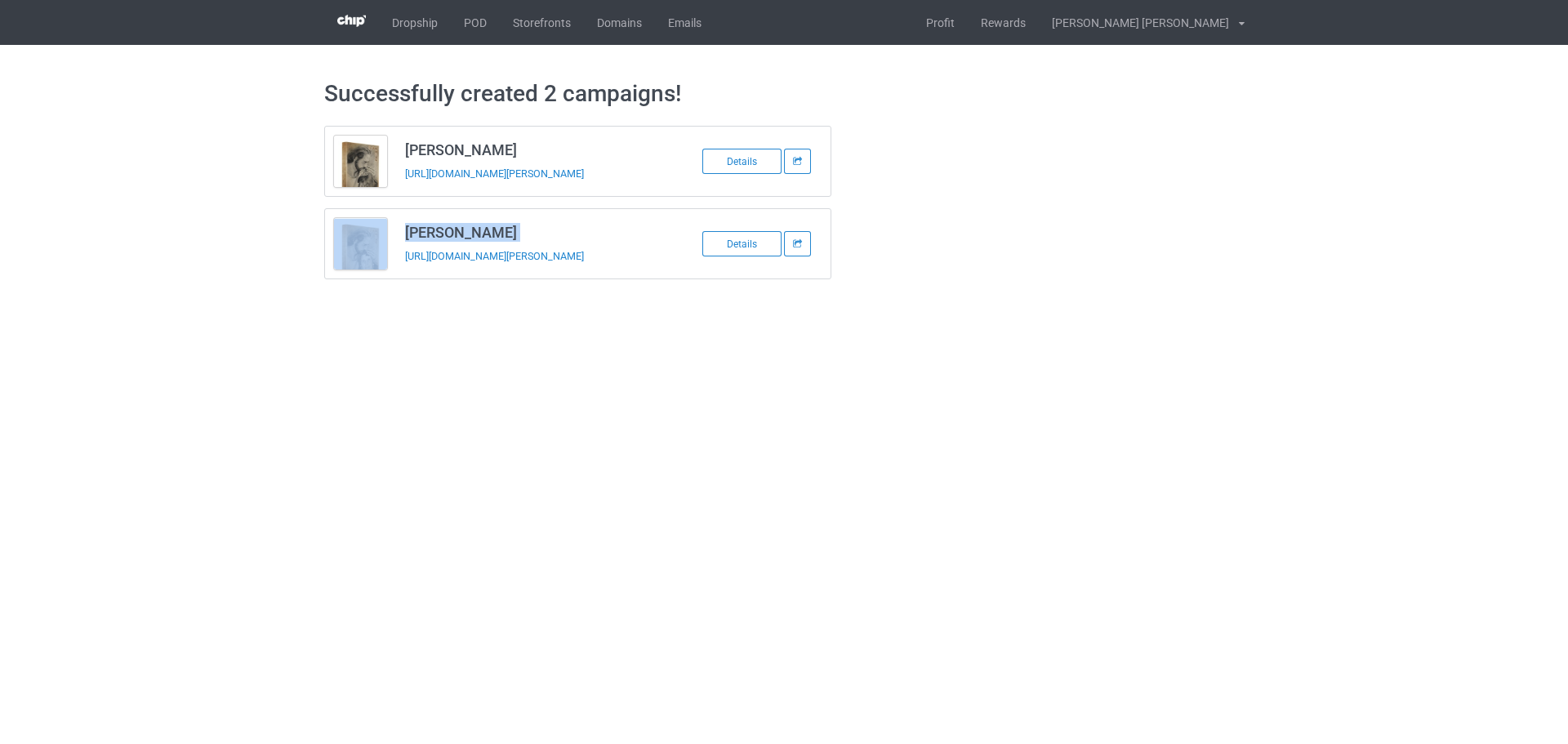
copy tbody "Lisa Hernandez"
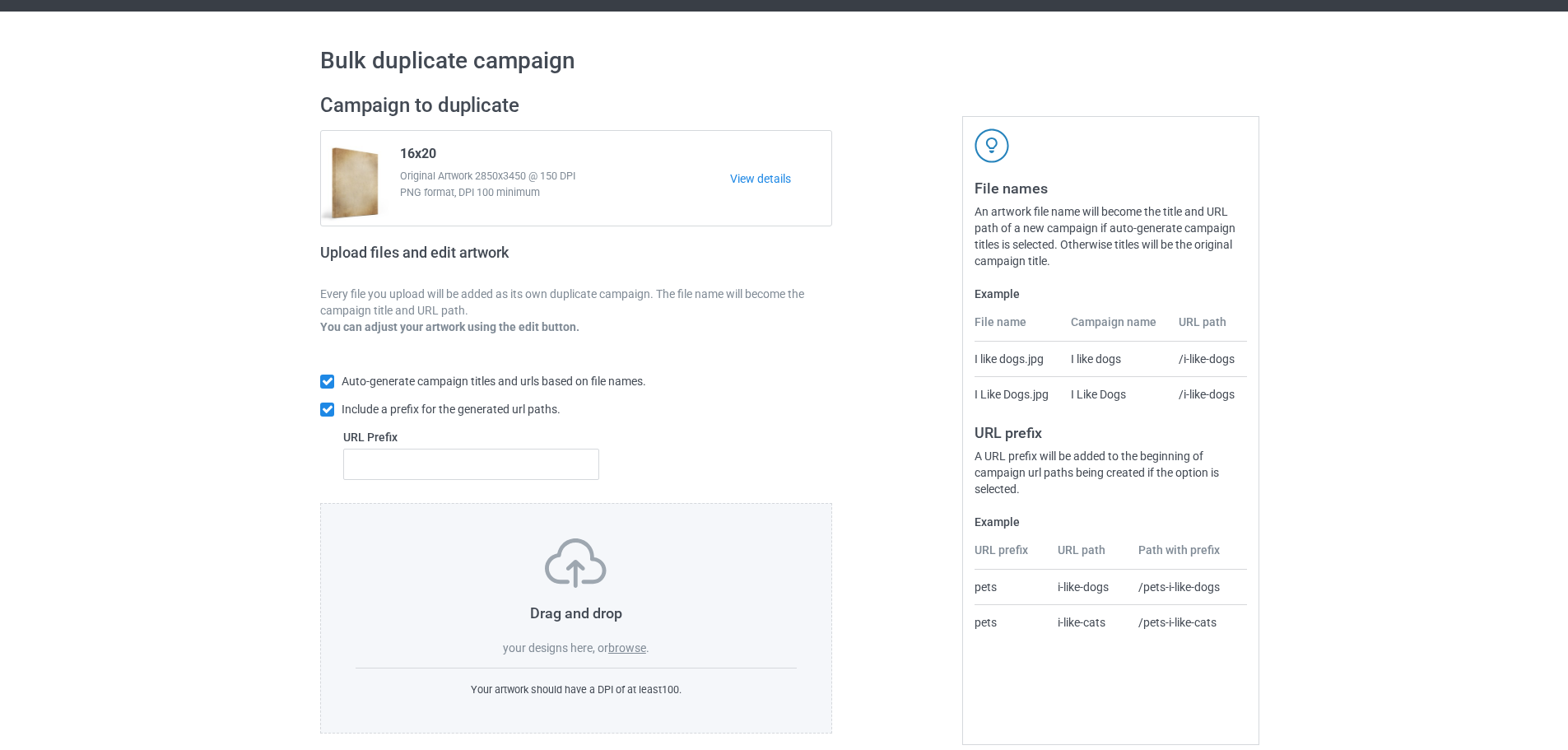
scroll to position [53, 0]
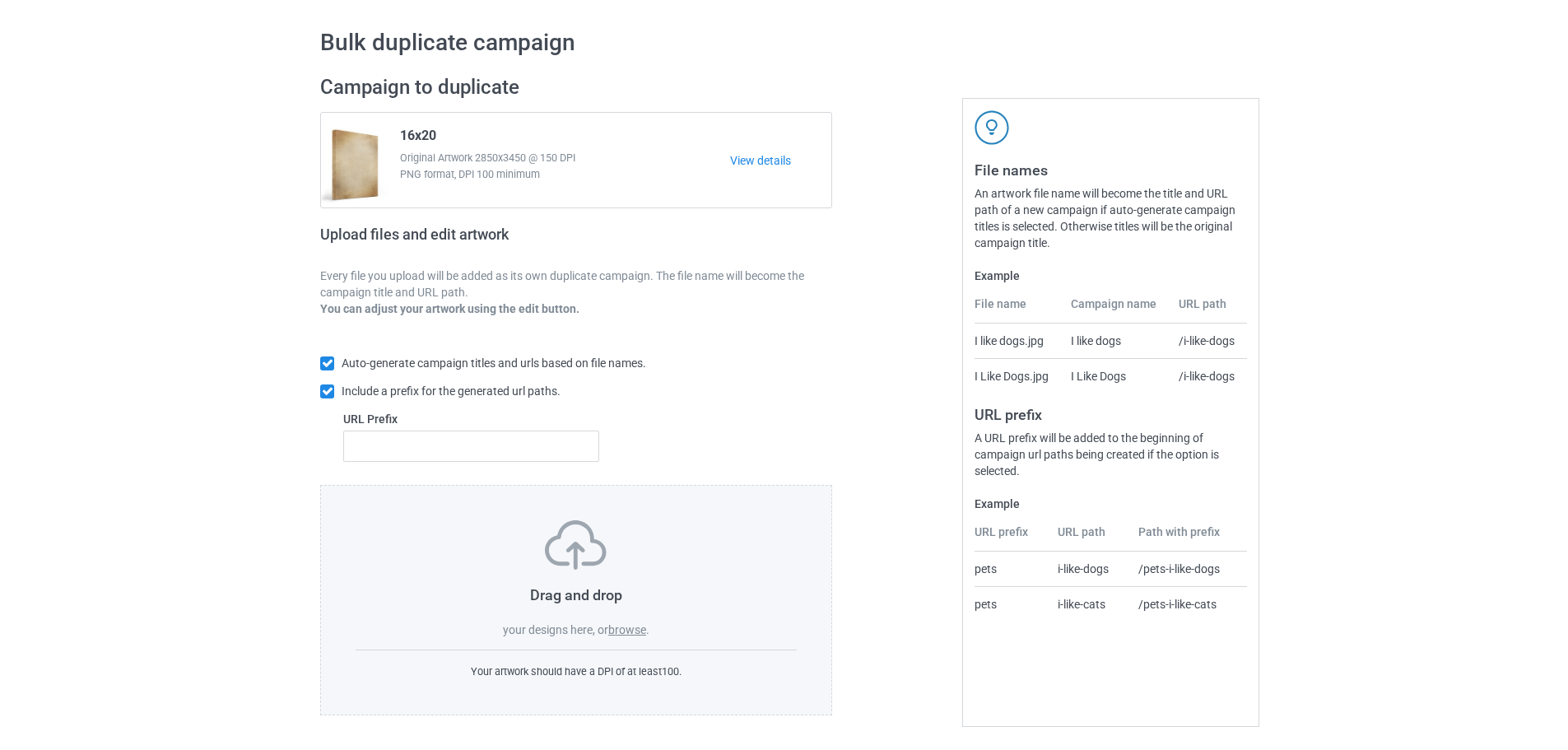
click at [641, 630] on label "browse" at bounding box center [627, 630] width 38 height 14
click at [0, 0] on input "browse" at bounding box center [0, 0] width 0 height 0
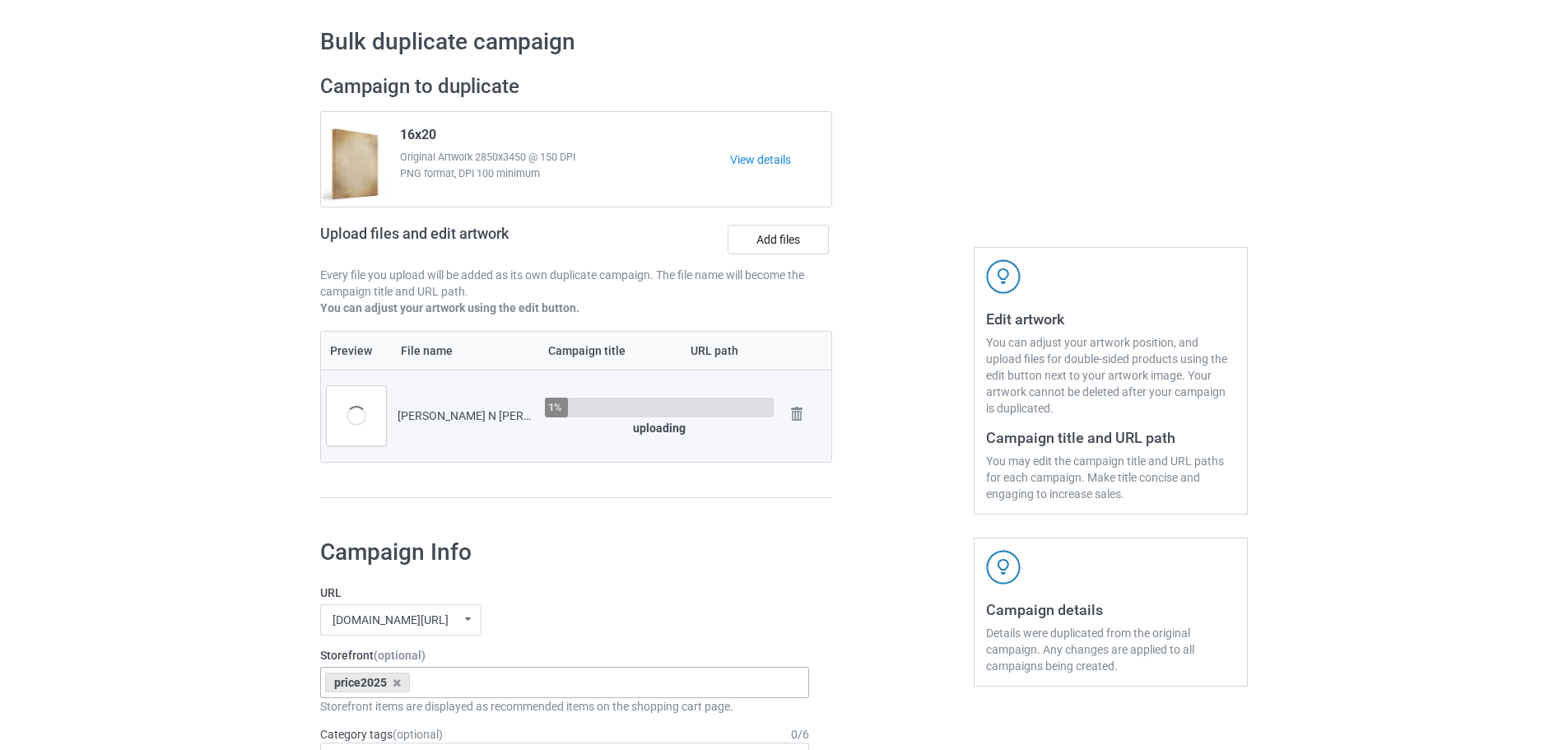
scroll to position [464, 0]
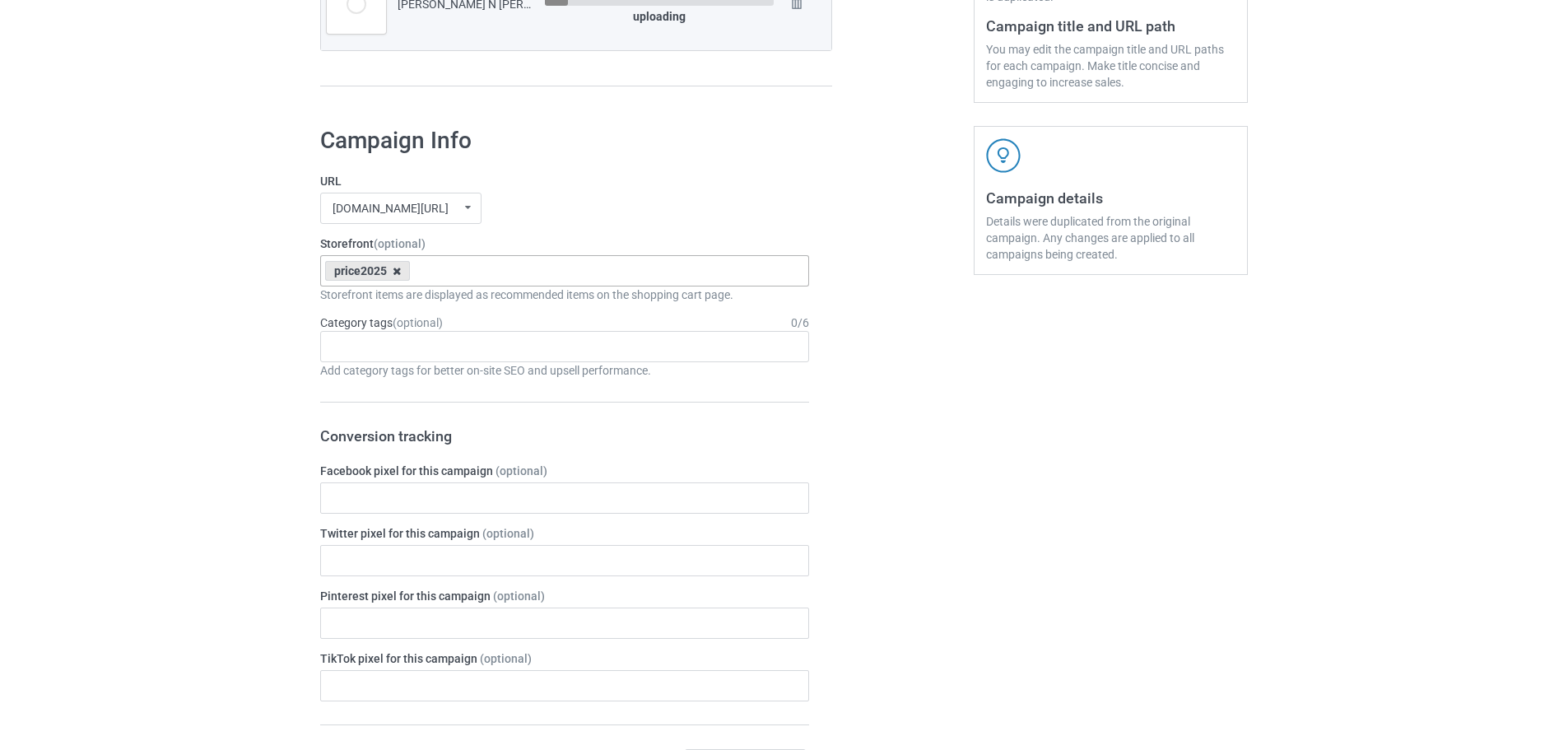
click at [397, 276] on icon at bounding box center [396, 271] width 8 height 11
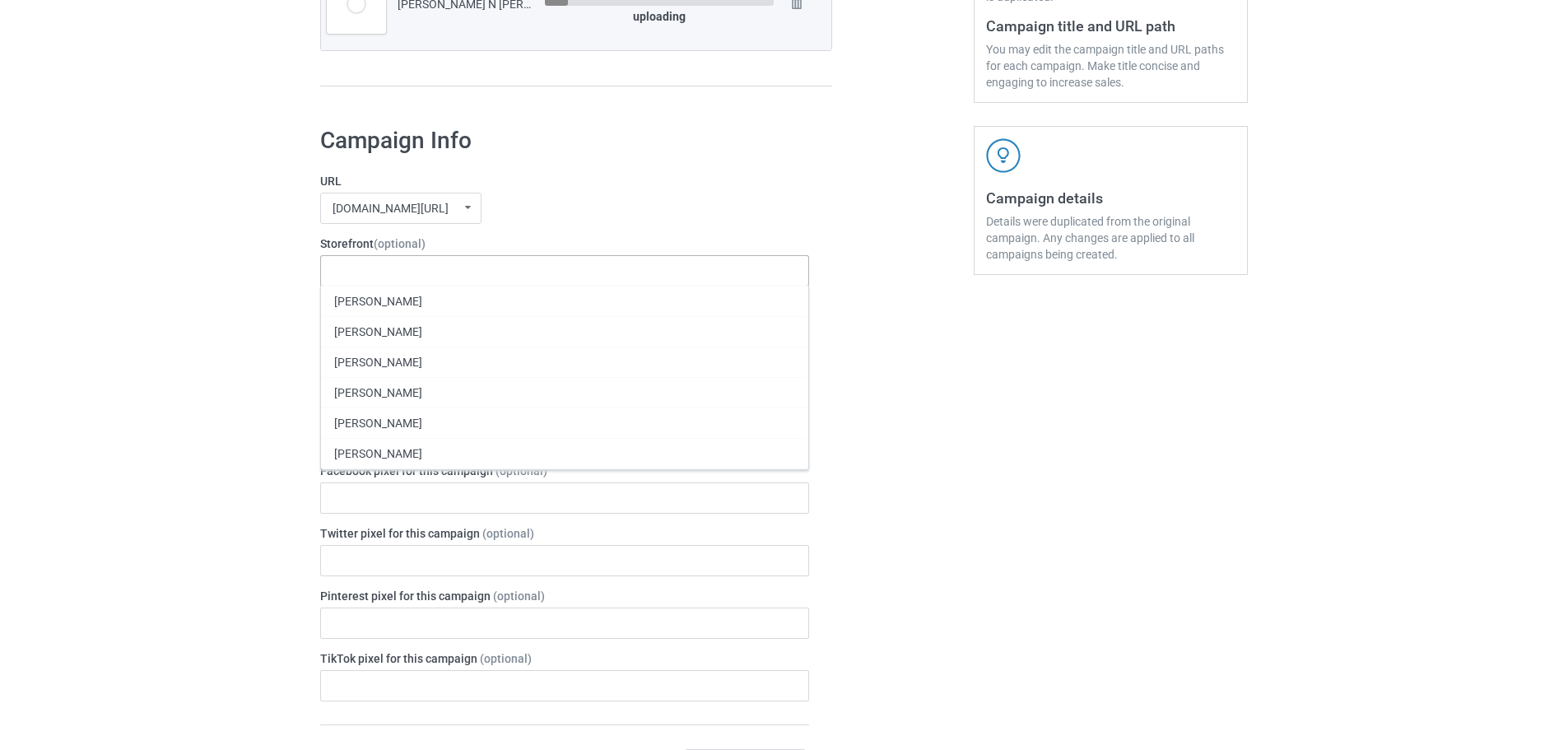
click at [552, 200] on div "[DOMAIN_NAME][URL] [DOMAIN_NAME][URL] [DOMAIN_NAME][URL] 63fb7ea997fa79002d2400…" at bounding box center [565, 208] width 489 height 32
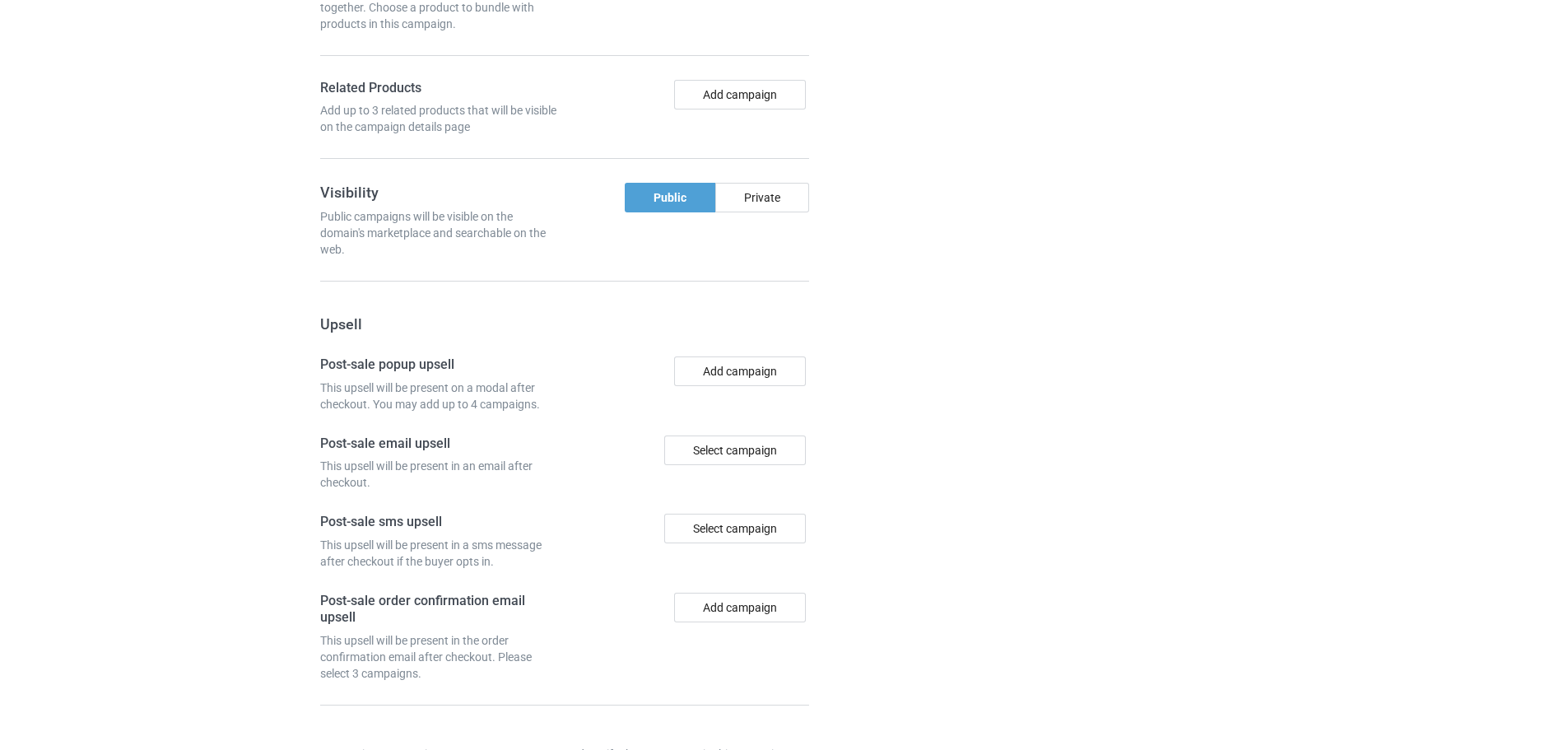
scroll to position [1363, 0]
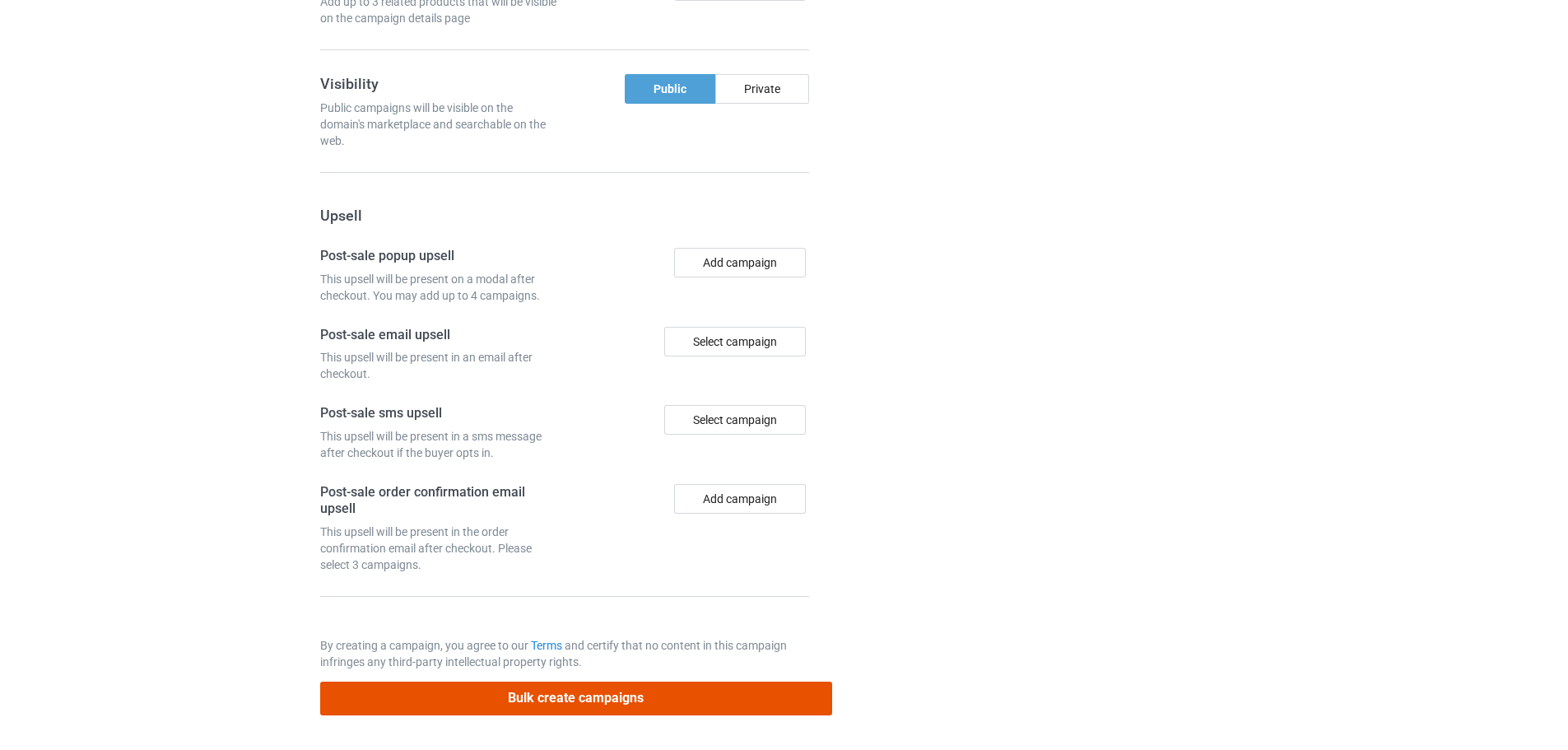
click at [622, 698] on button "Bulk create campaigns" at bounding box center [576, 697] width 512 height 34
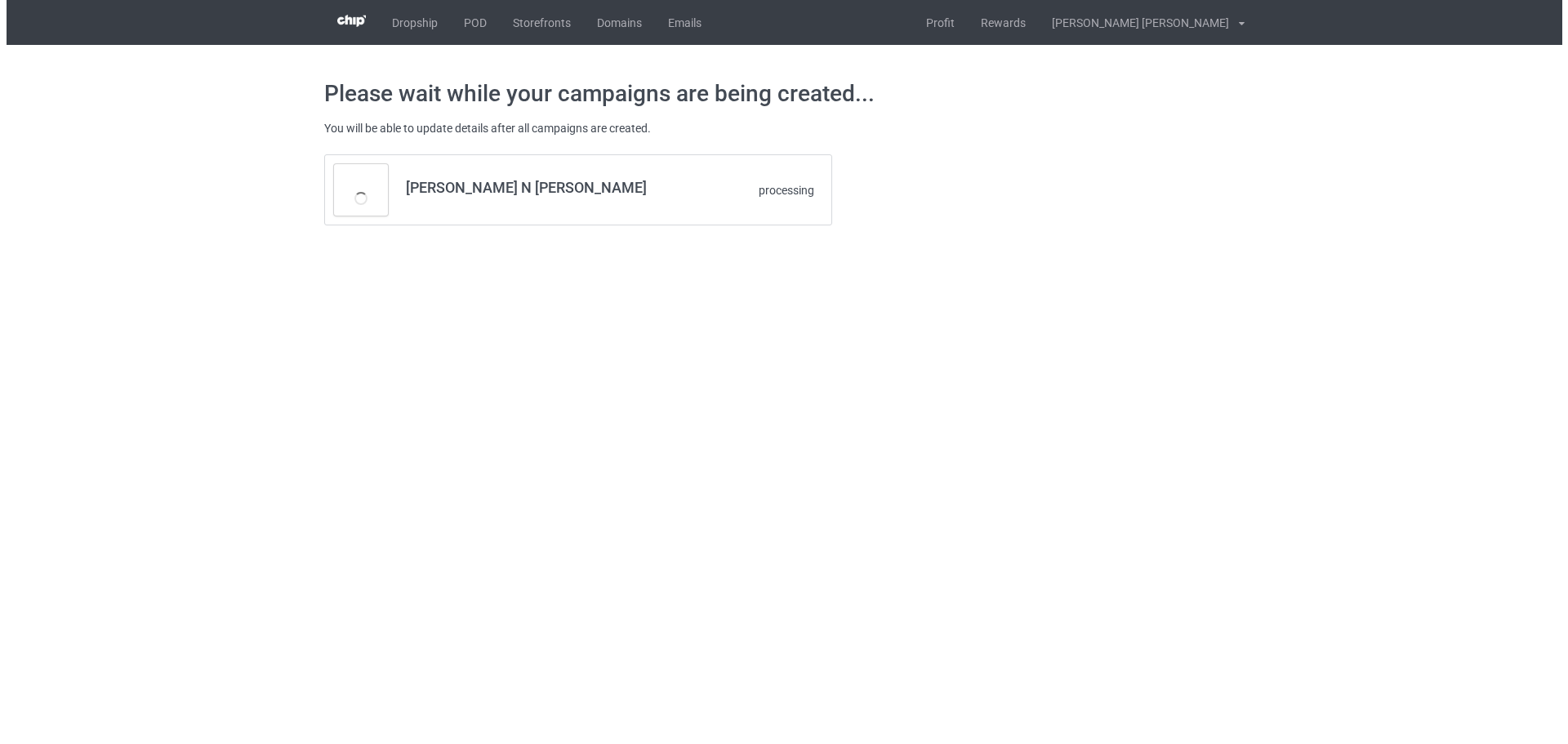
scroll to position [0, 0]
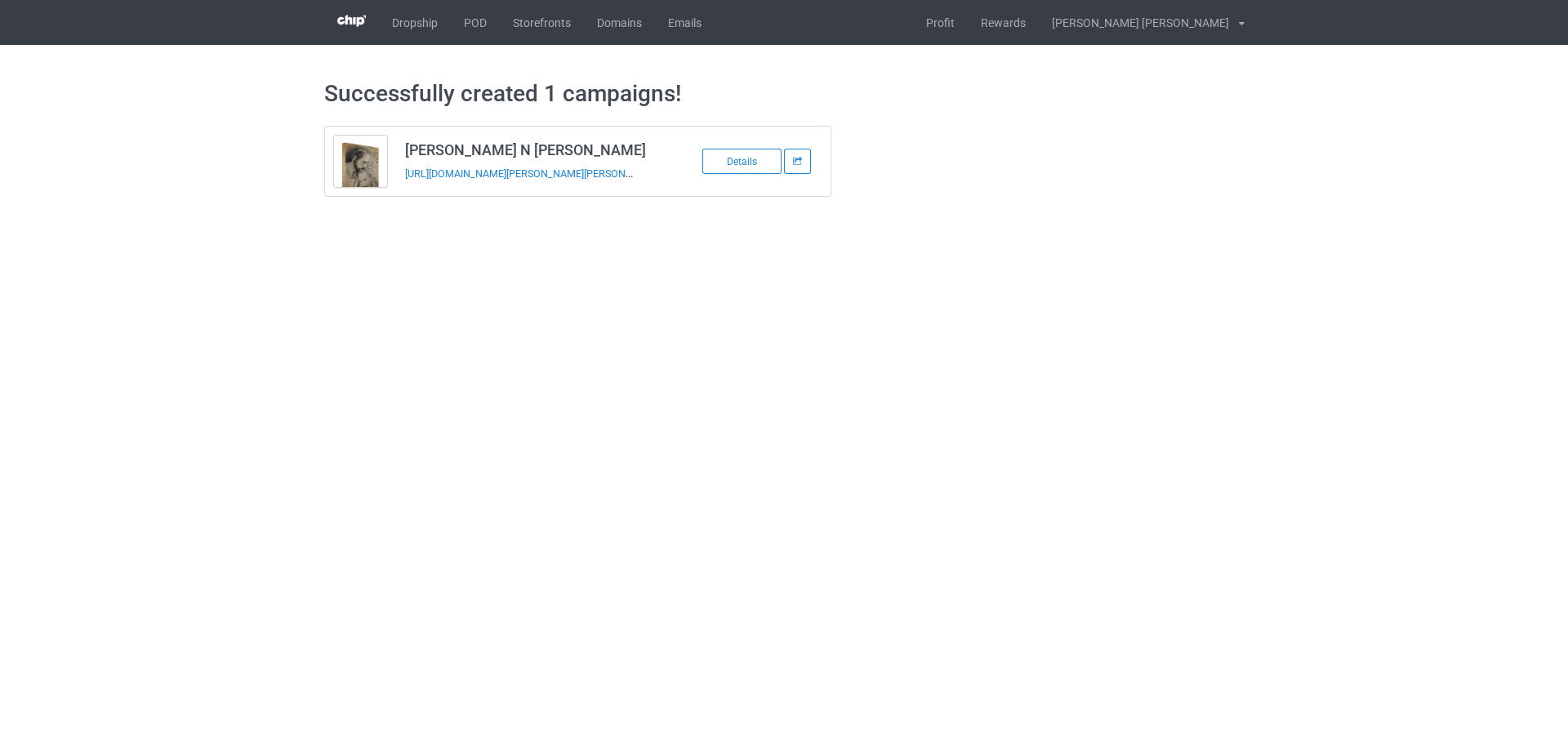
click at [475, 147] on h3 "Bobby N Vero Lemos" at bounding box center [534, 149] width 258 height 19
copy h3 "Bobby N Vero Lemos"
click at [468, 192] on td "Bobby N Vero Lemos https://www.jmcanvas1.com/bobby-n-vero-lemos" at bounding box center [534, 161] width 276 height 69
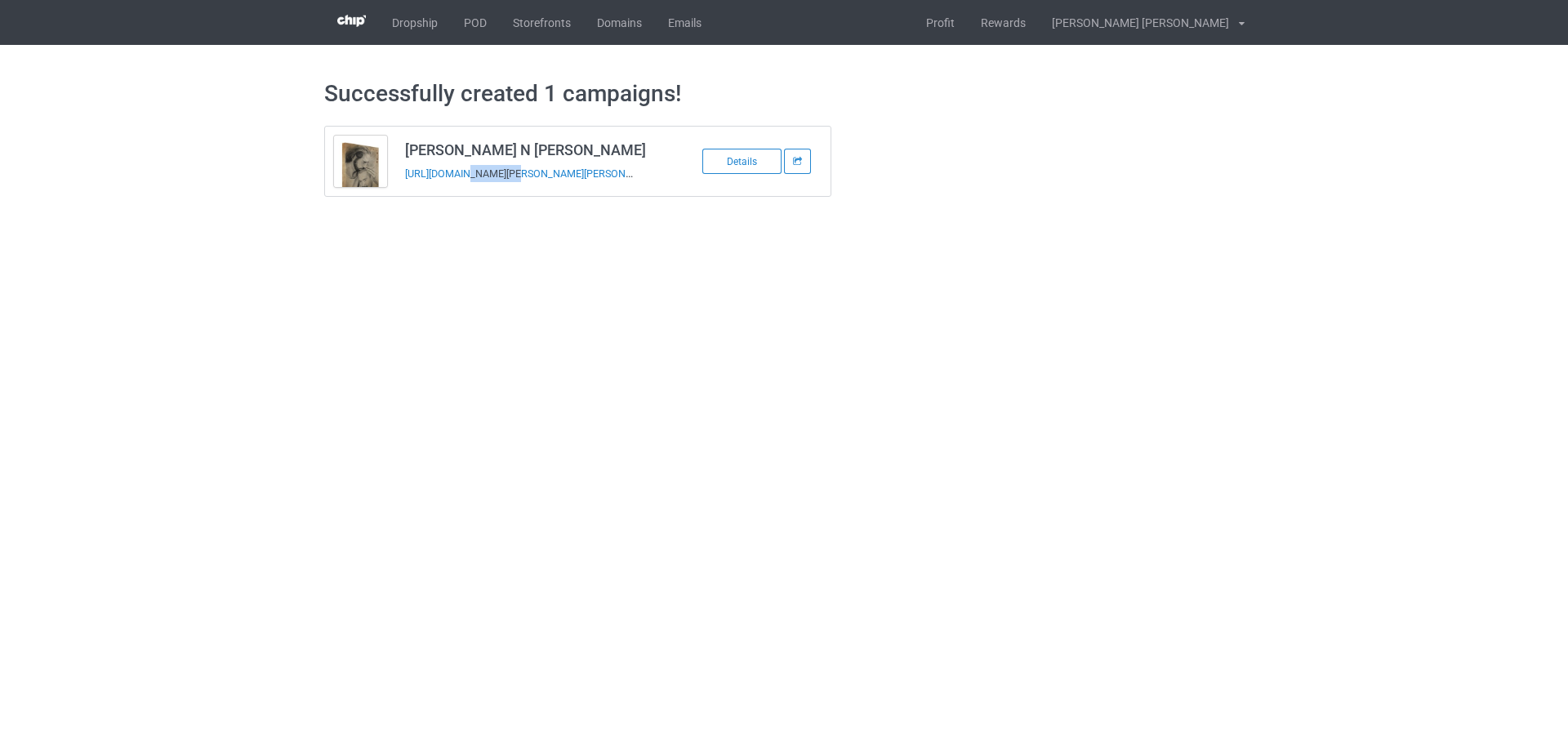
click at [468, 192] on td "Bobby N Vero Lemos https://www.jmcanvas1.com/bobby-n-vero-lemos" at bounding box center [534, 161] width 276 height 69
copy tbody "Bobby N Vero Lemos"
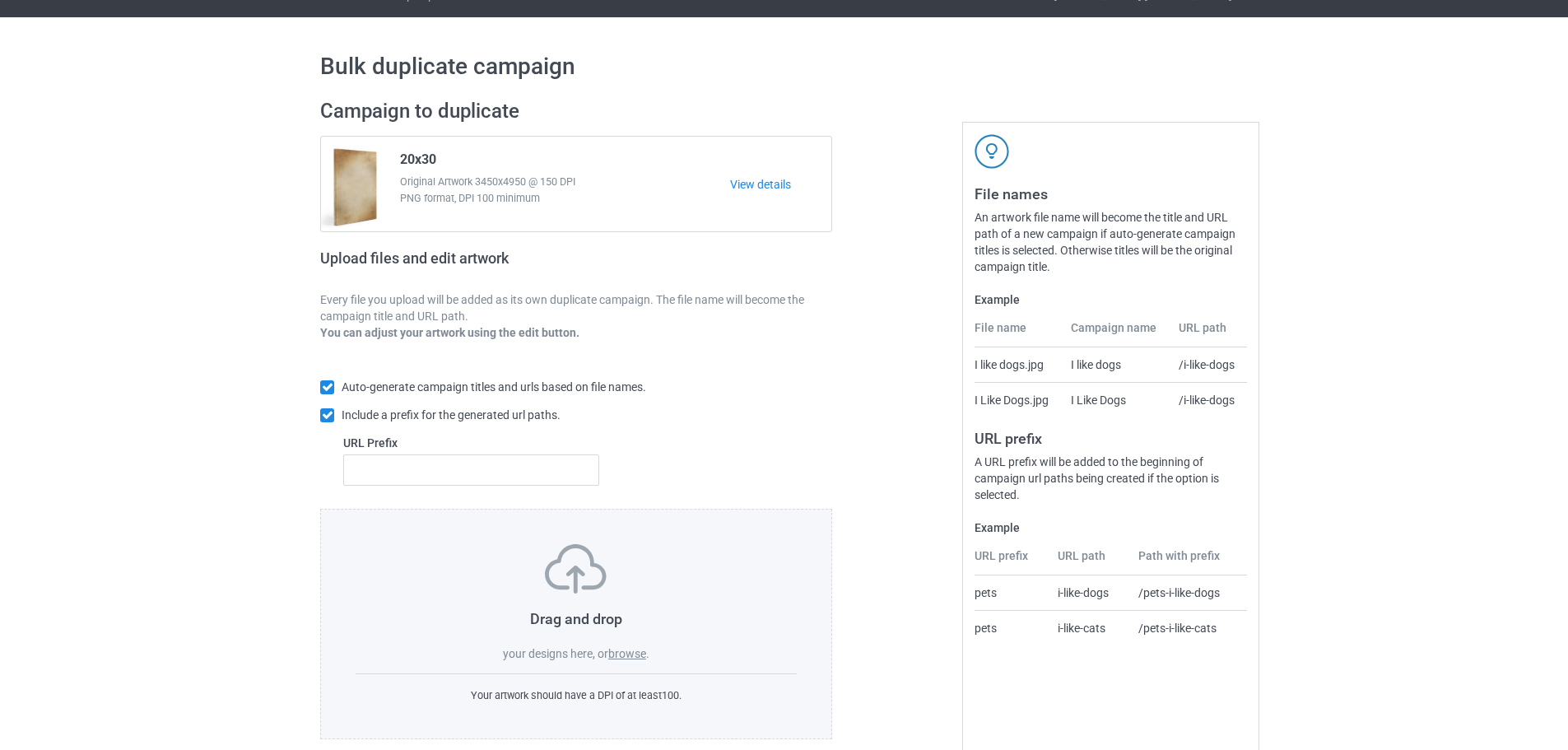
scroll to position [53, 0]
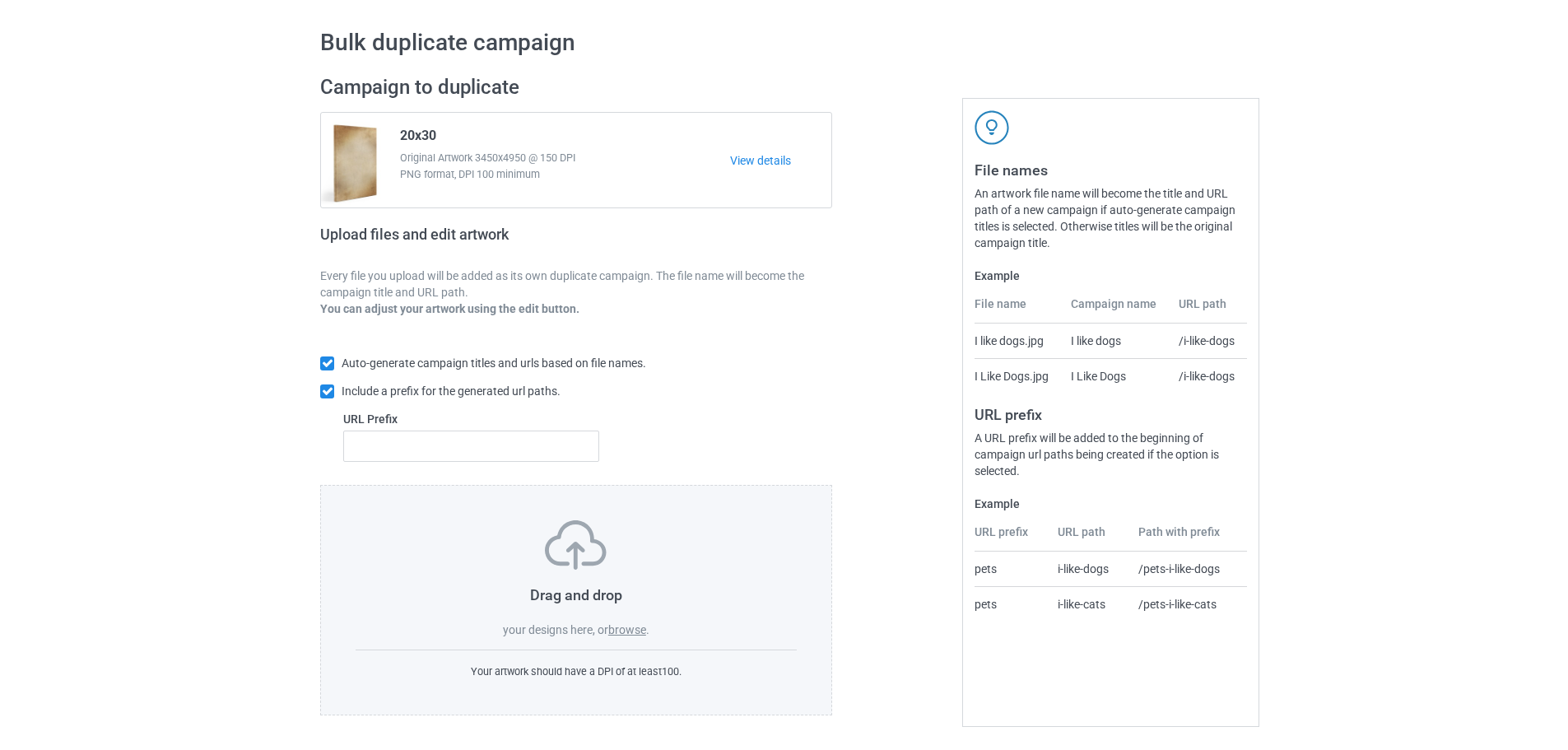
click at [629, 632] on label "browse" at bounding box center [627, 630] width 38 height 14
click at [0, 0] on input "browse" at bounding box center [0, 0] width 0 height 0
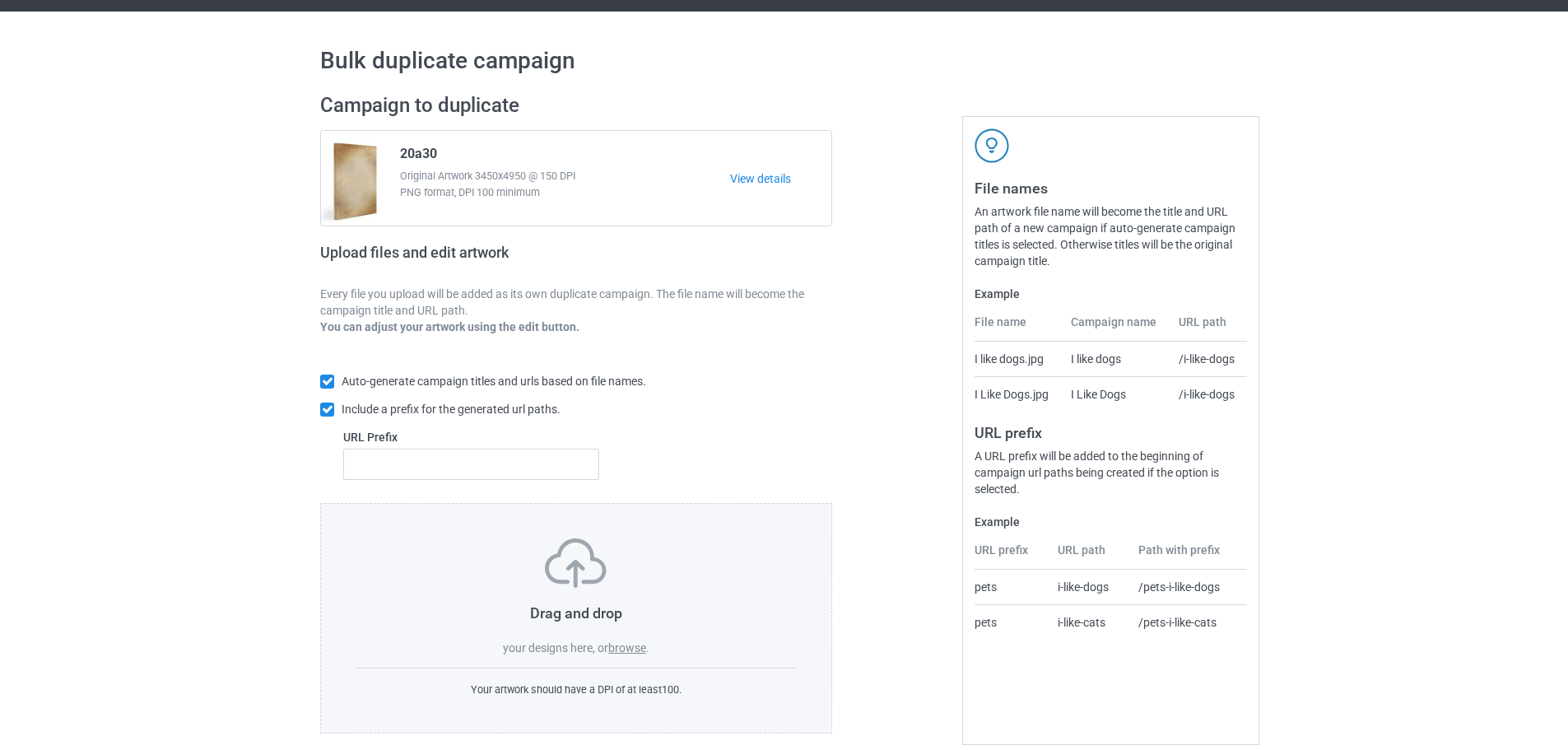
scroll to position [53, 0]
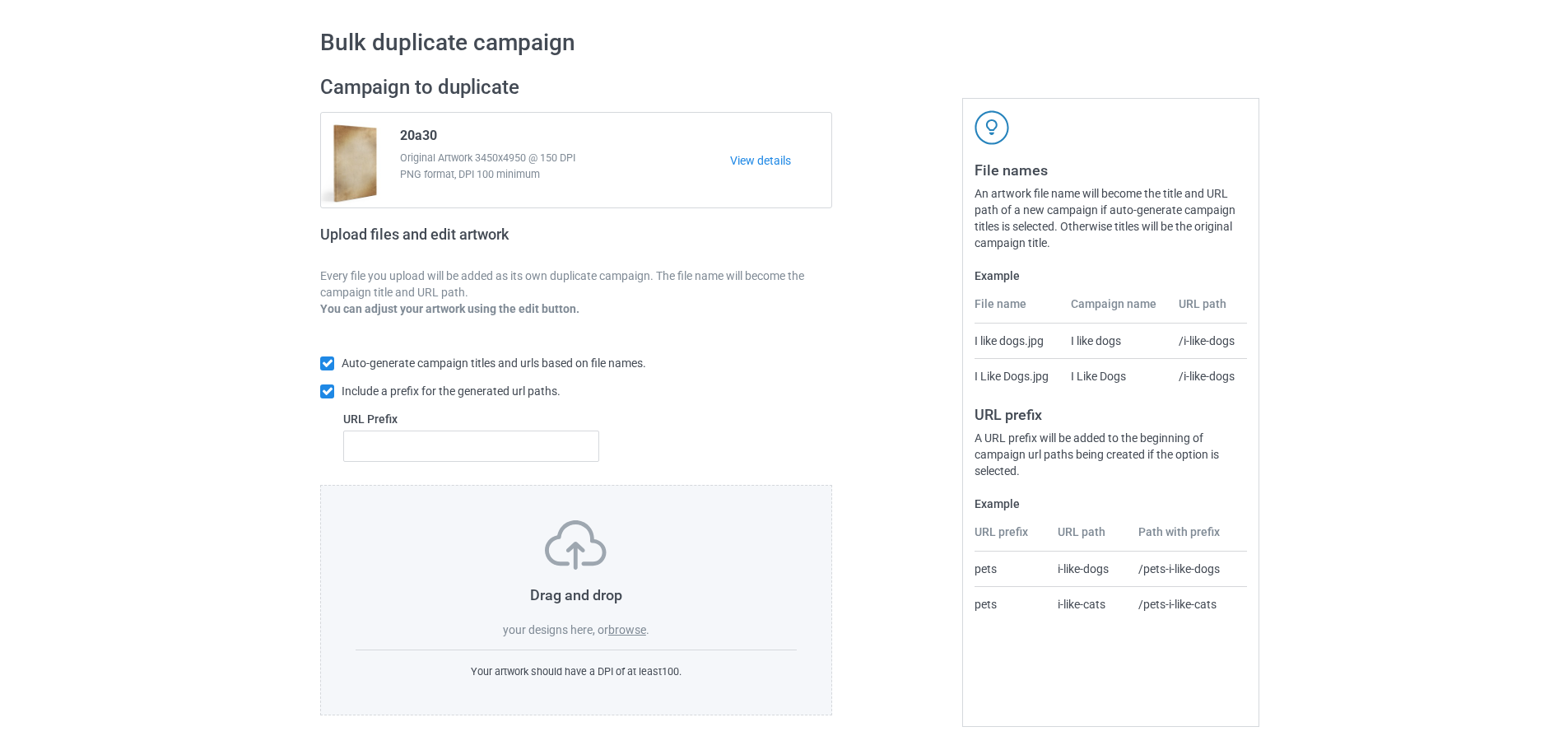
click at [634, 634] on label "browse" at bounding box center [627, 630] width 38 height 14
click at [0, 0] on input "browse" at bounding box center [0, 0] width 0 height 0
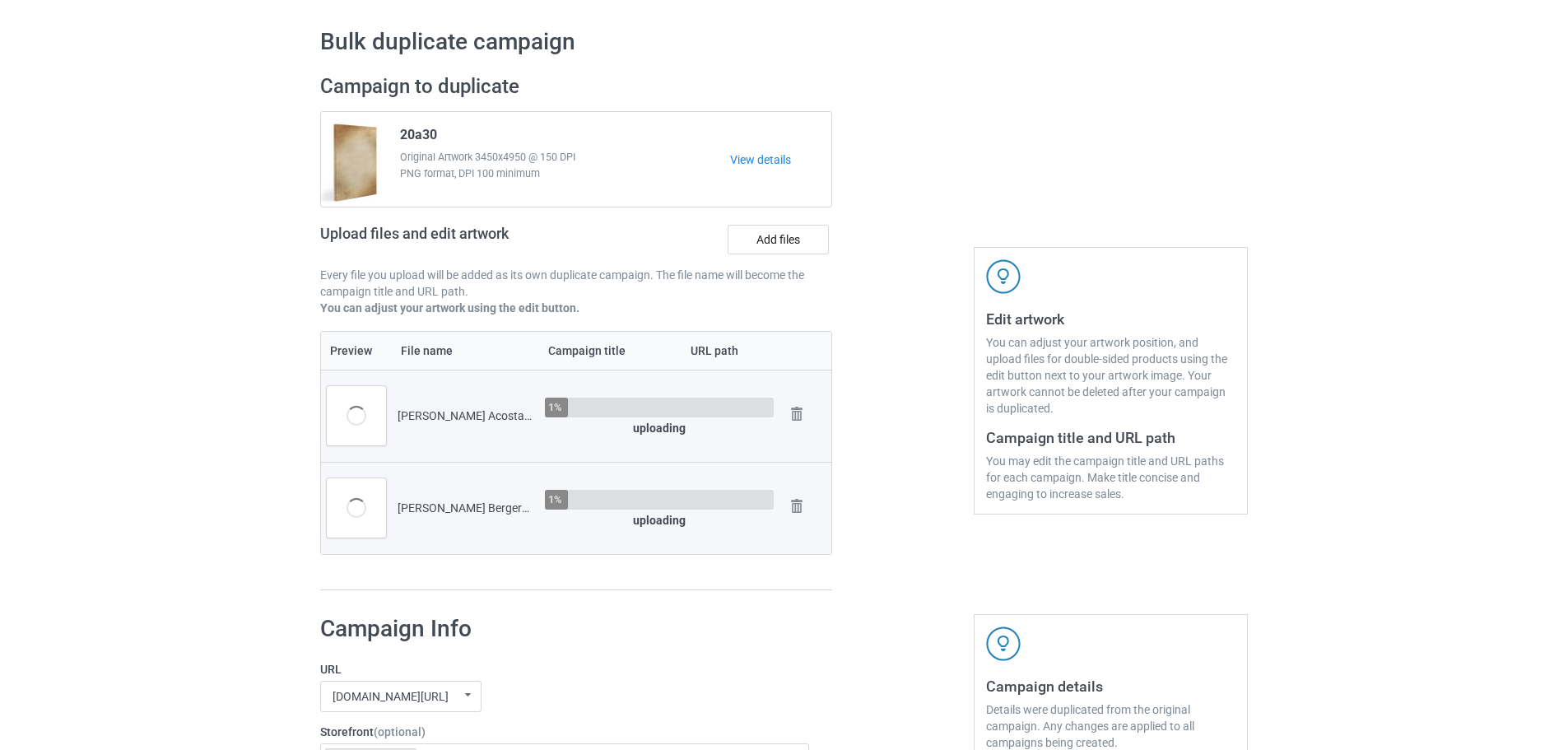
scroll to position [381, 0]
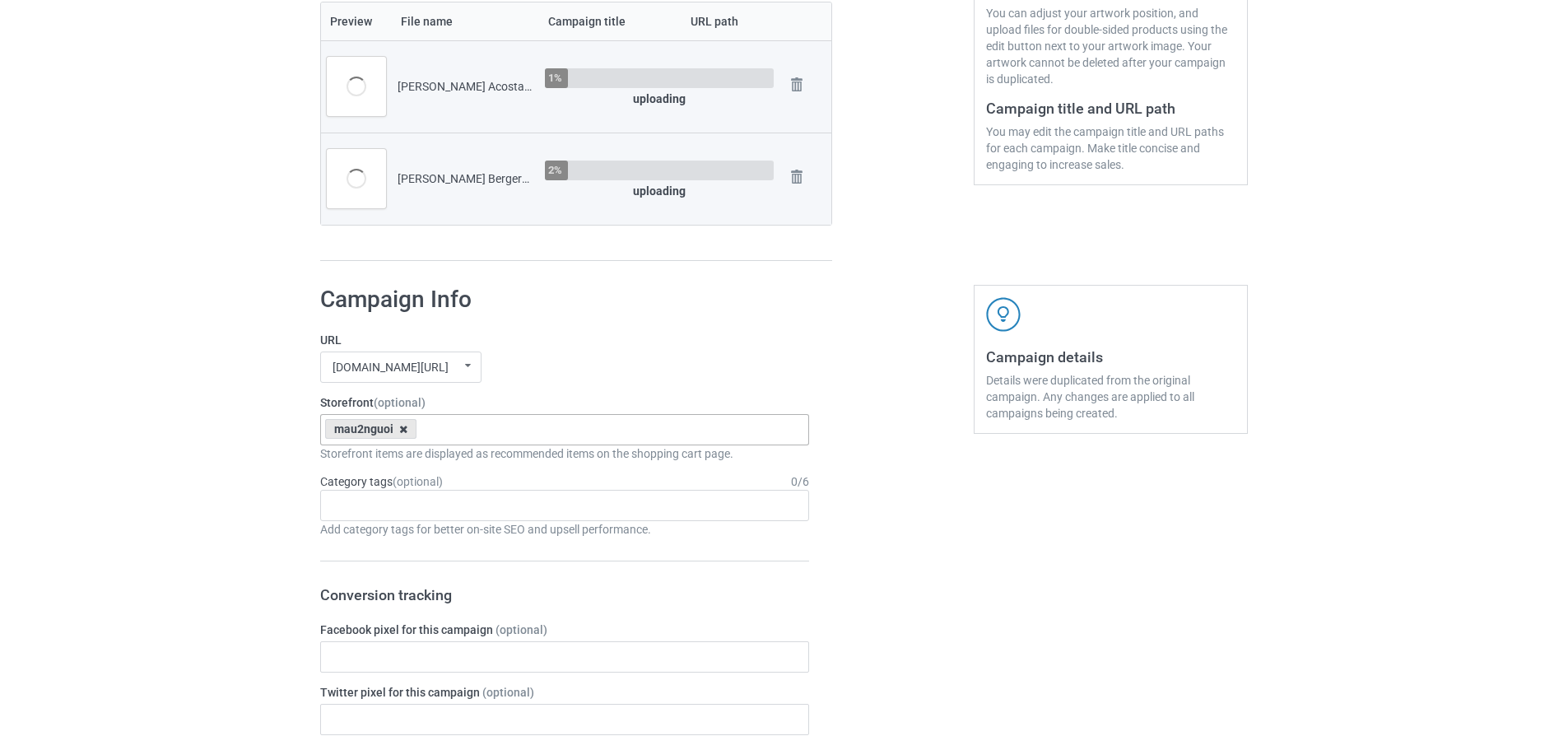
click at [400, 432] on icon at bounding box center [403, 429] width 8 height 11
click at [551, 376] on div "[DOMAIN_NAME][URL] [DOMAIN_NAME][URL] [DOMAIN_NAME][URL] 63fb7ea997fa79002d2400…" at bounding box center [565, 367] width 489 height 32
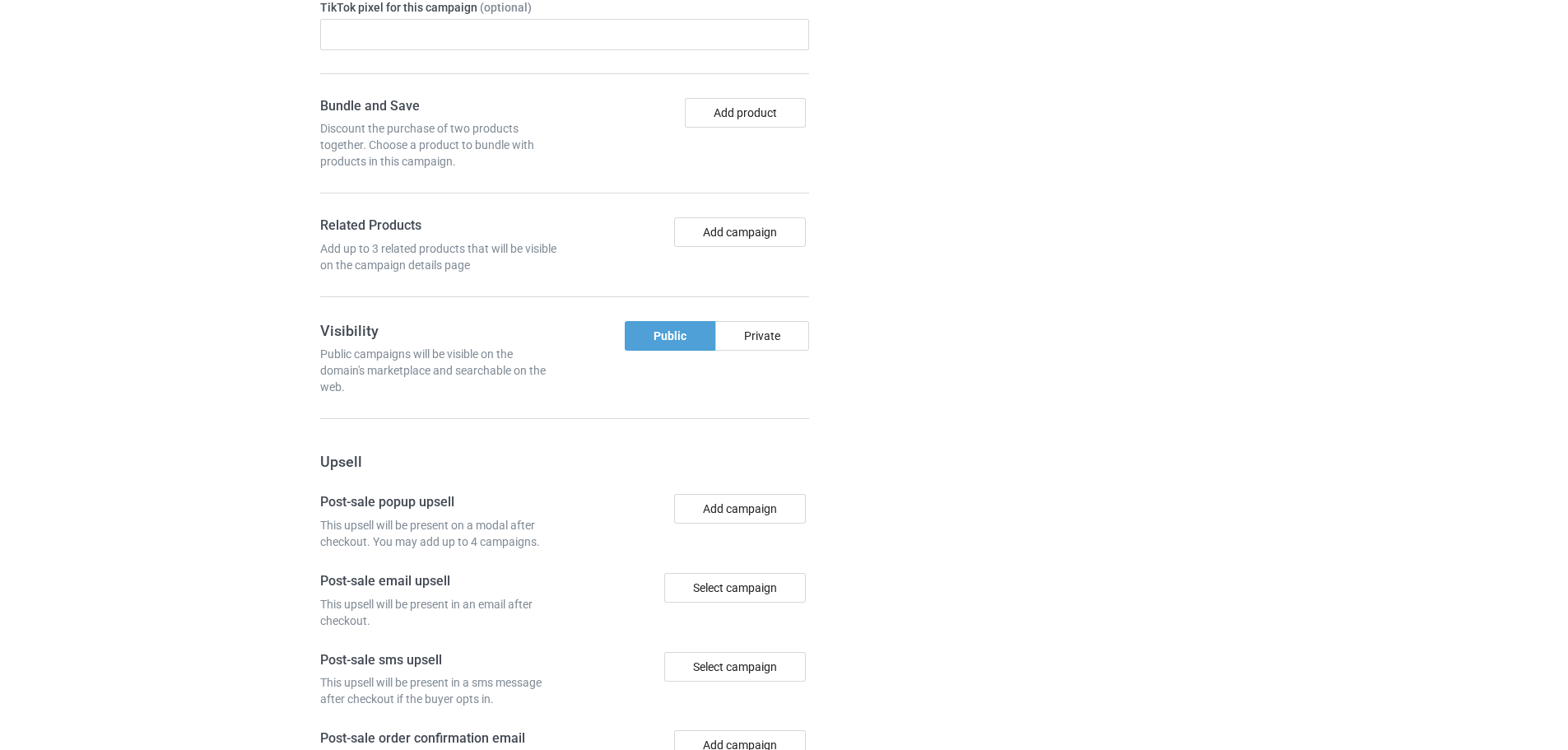
scroll to position [1438, 0]
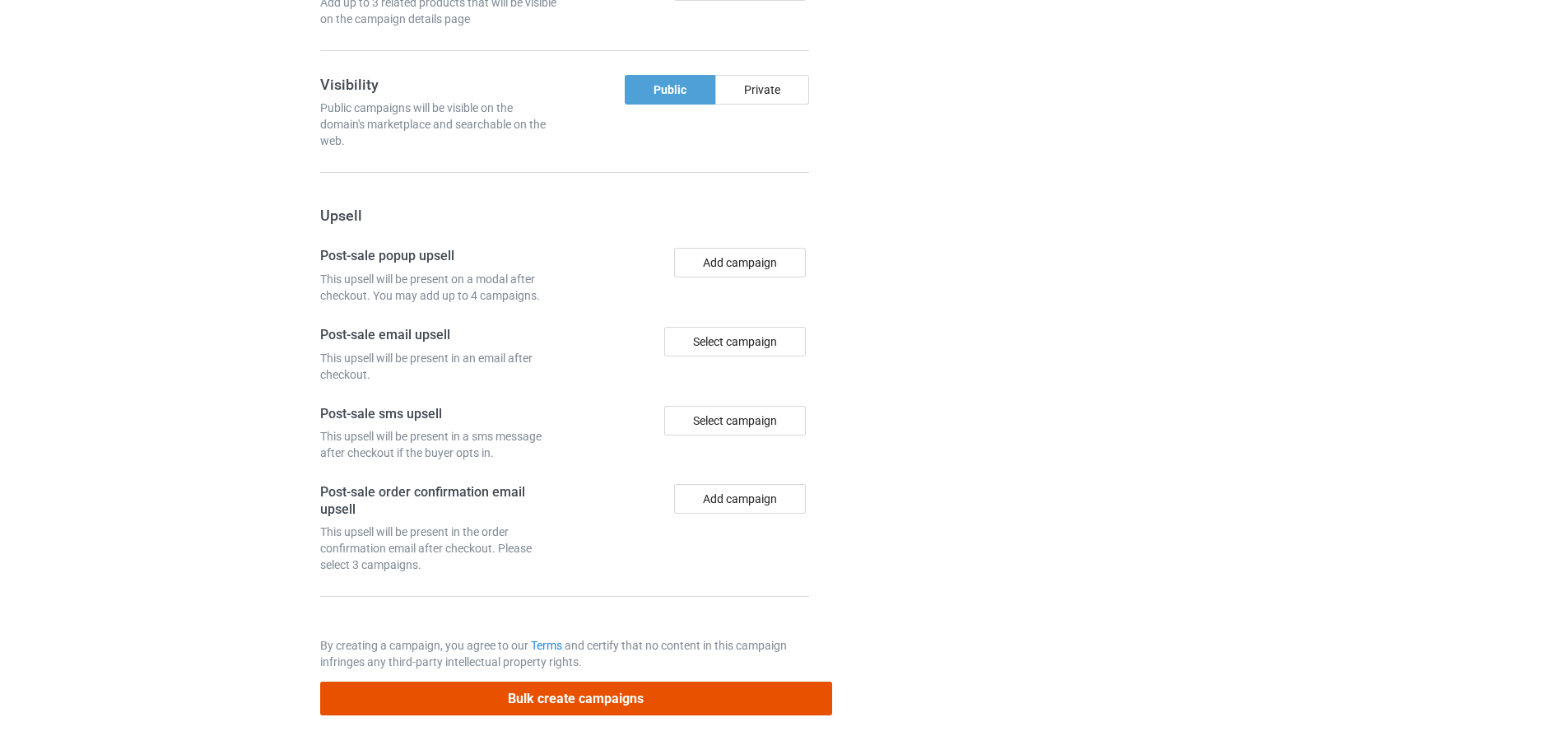
click at [606, 699] on button "Bulk create campaigns" at bounding box center [576, 697] width 512 height 34
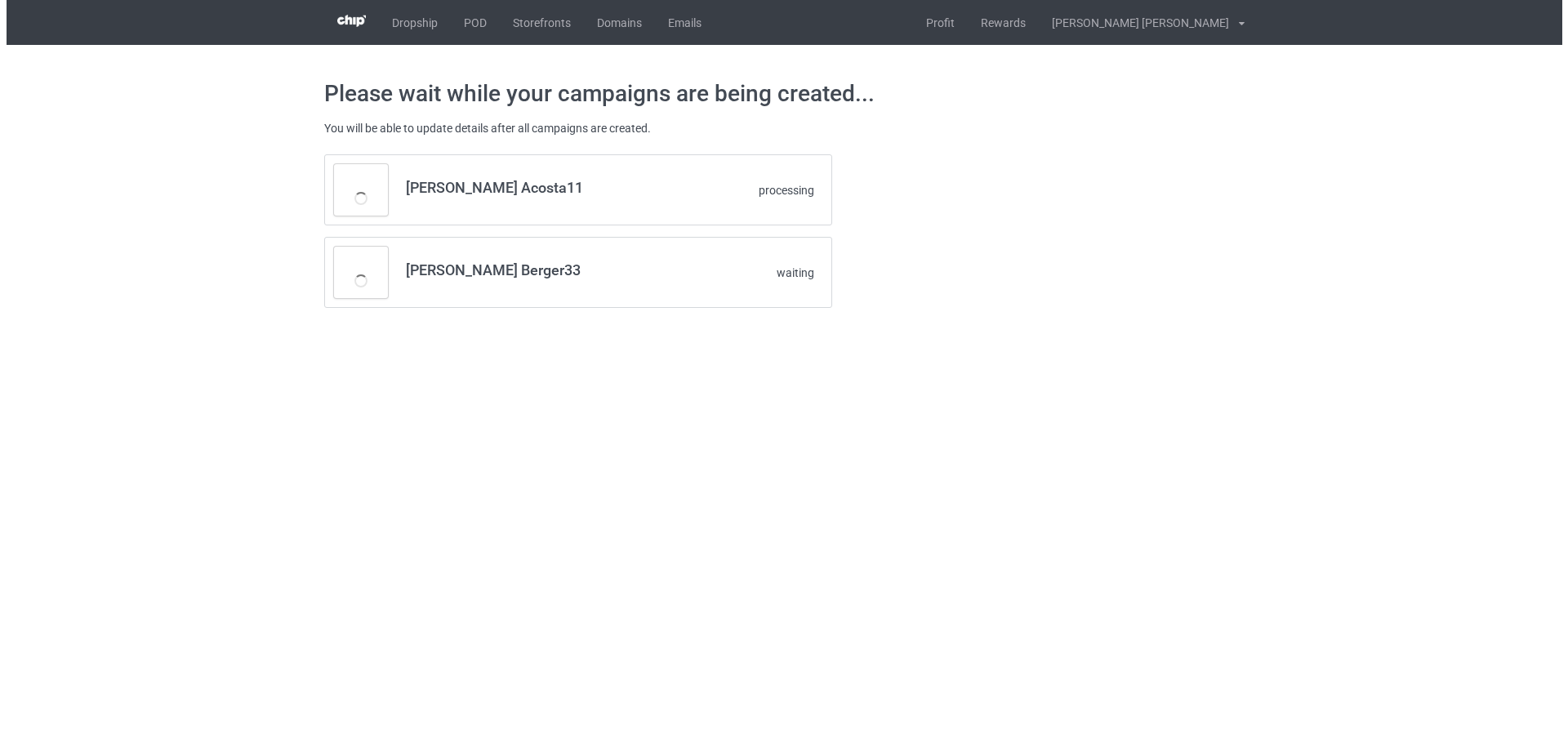
scroll to position [0, 0]
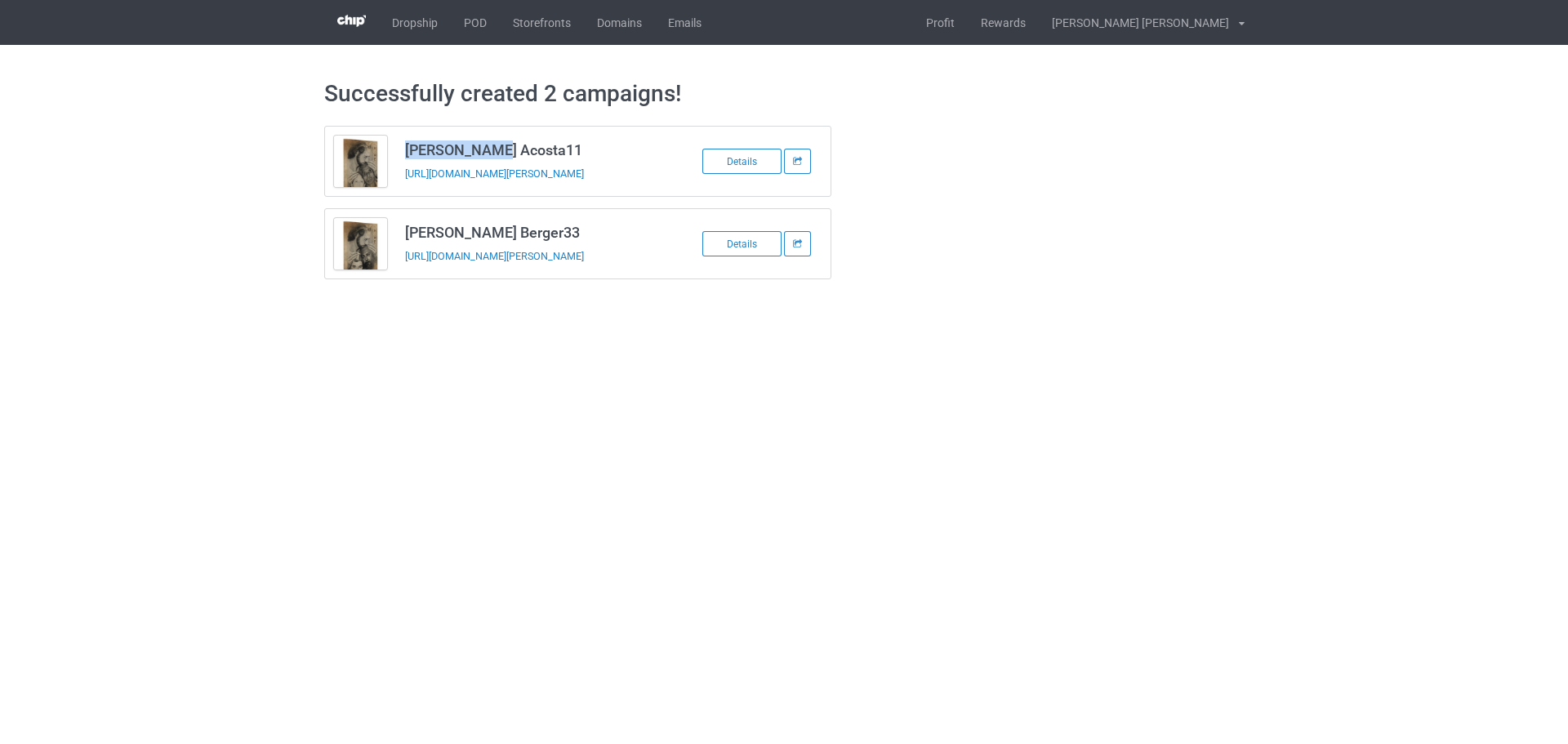
drag, startPoint x: 405, startPoint y: 152, endPoint x: 488, endPoint y: 152, distance: 83.0
click at [488, 152] on h3 "[PERSON_NAME] Acosta11" at bounding box center [534, 149] width 258 height 19
copy h3 "[PERSON_NAME]"
click at [402, 184] on td "[PERSON_NAME] Acosta11 [URL][DOMAIN_NAME][PERSON_NAME]" at bounding box center [534, 161] width 276 height 69
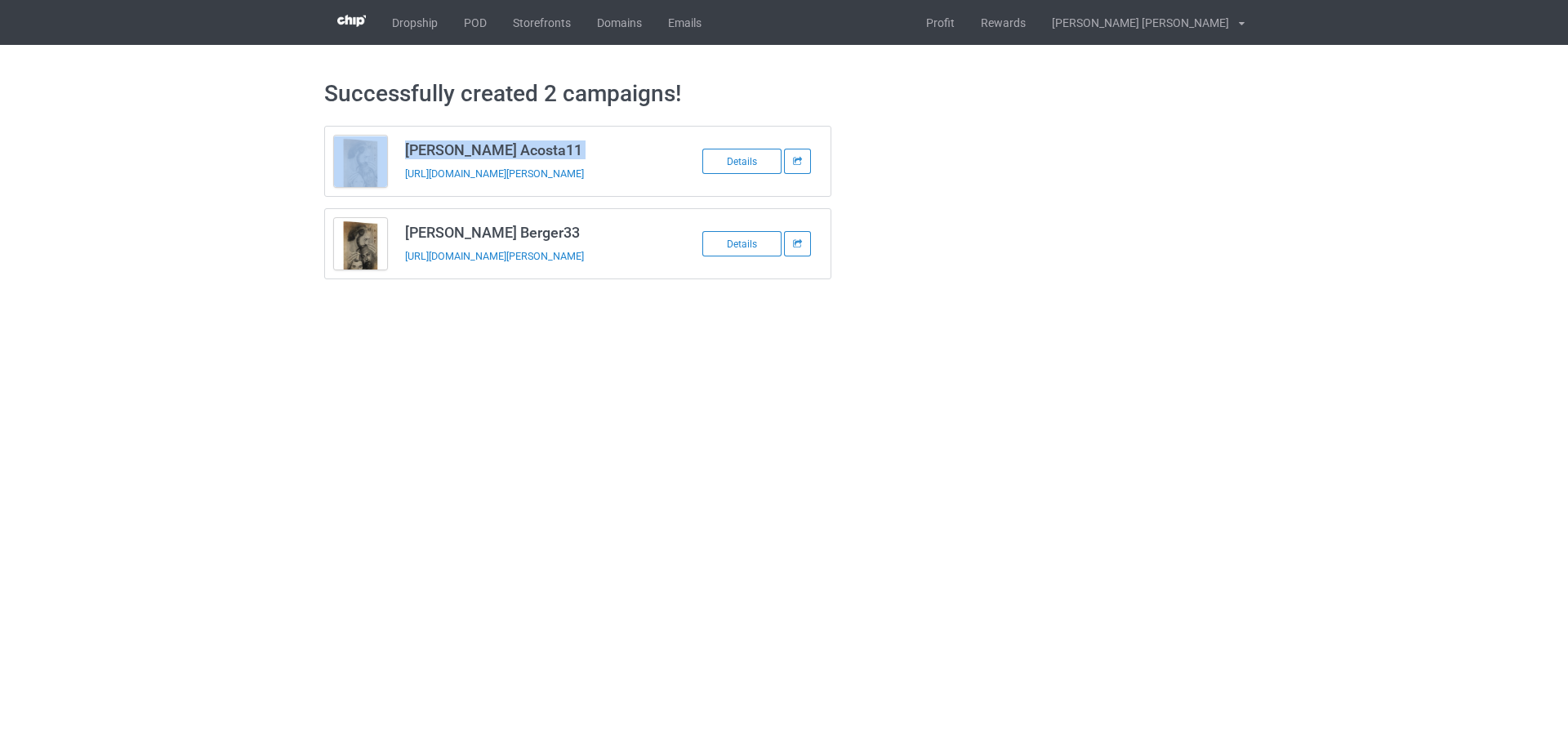
click at [402, 184] on td "[PERSON_NAME] Acosta11 [URL][DOMAIN_NAME][PERSON_NAME]" at bounding box center [534, 161] width 276 height 69
copy tbody "[PERSON_NAME] Acosta11"
drag, startPoint x: 401, startPoint y: 227, endPoint x: 489, endPoint y: 231, distance: 88.1
click at [489, 231] on td "[PERSON_NAME] Berger33 [URL][DOMAIN_NAME][PERSON_NAME]" at bounding box center [534, 244] width 276 height 69
copy h3 "[PERSON_NAME]"
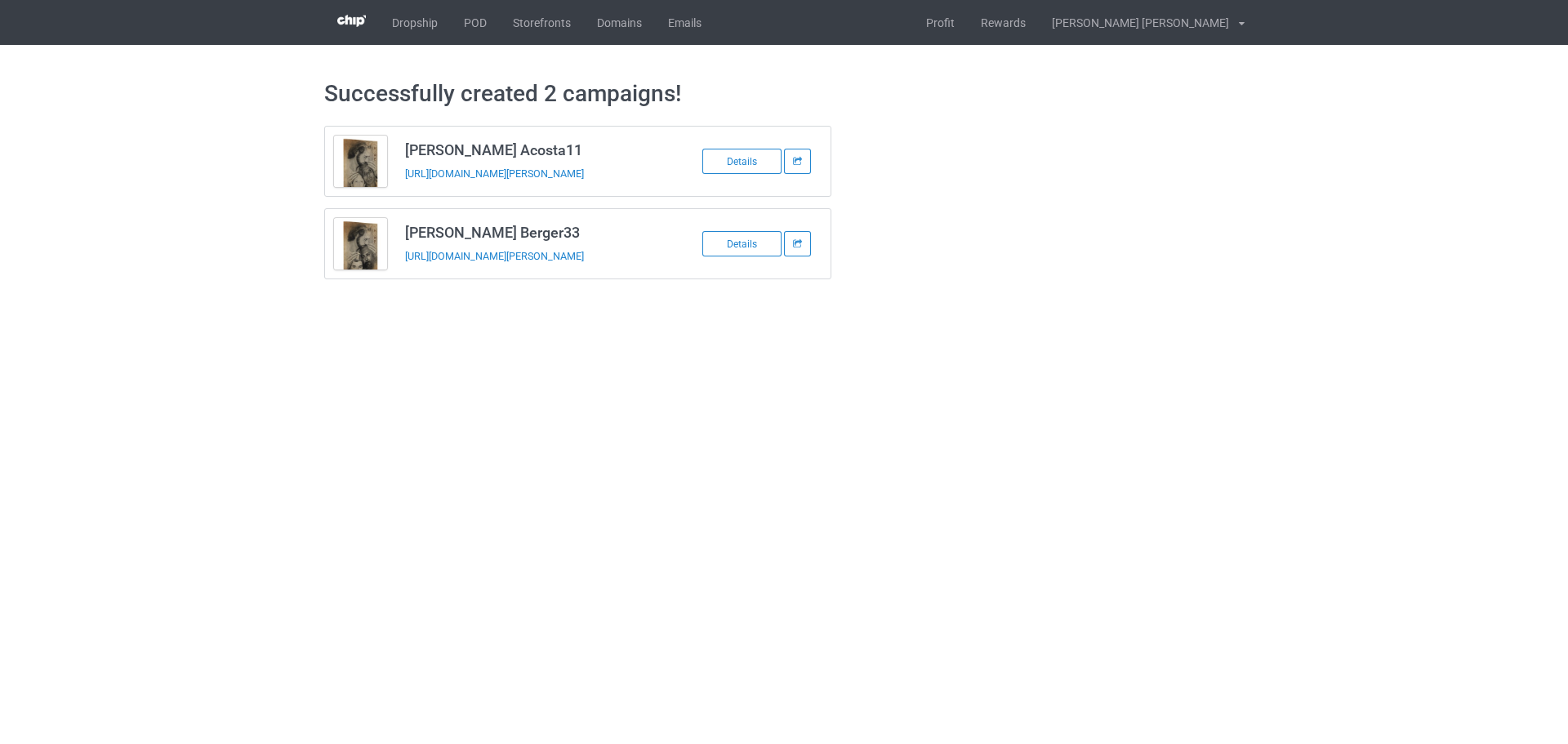
click at [446, 270] on td "[PERSON_NAME] Berger33 [URL][DOMAIN_NAME][PERSON_NAME]" at bounding box center [534, 244] width 276 height 69
copy tbody "[PERSON_NAME] Berger33"
